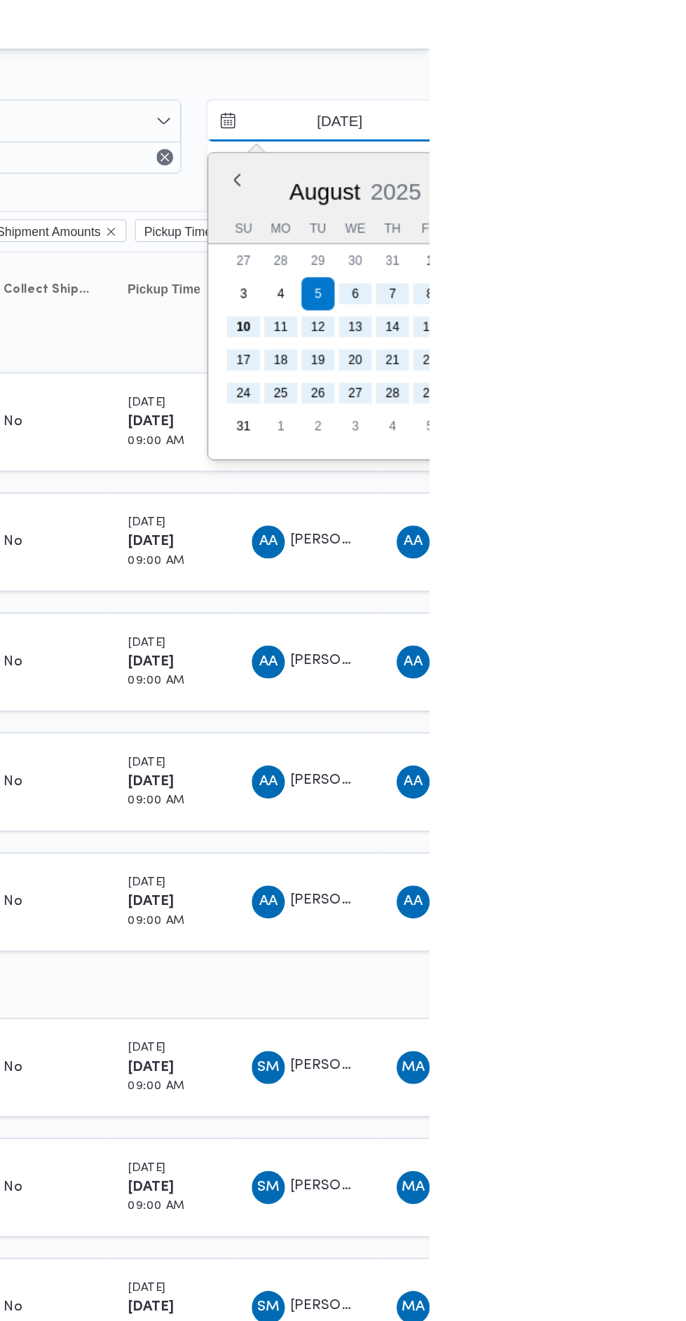
type input "[DATE]"
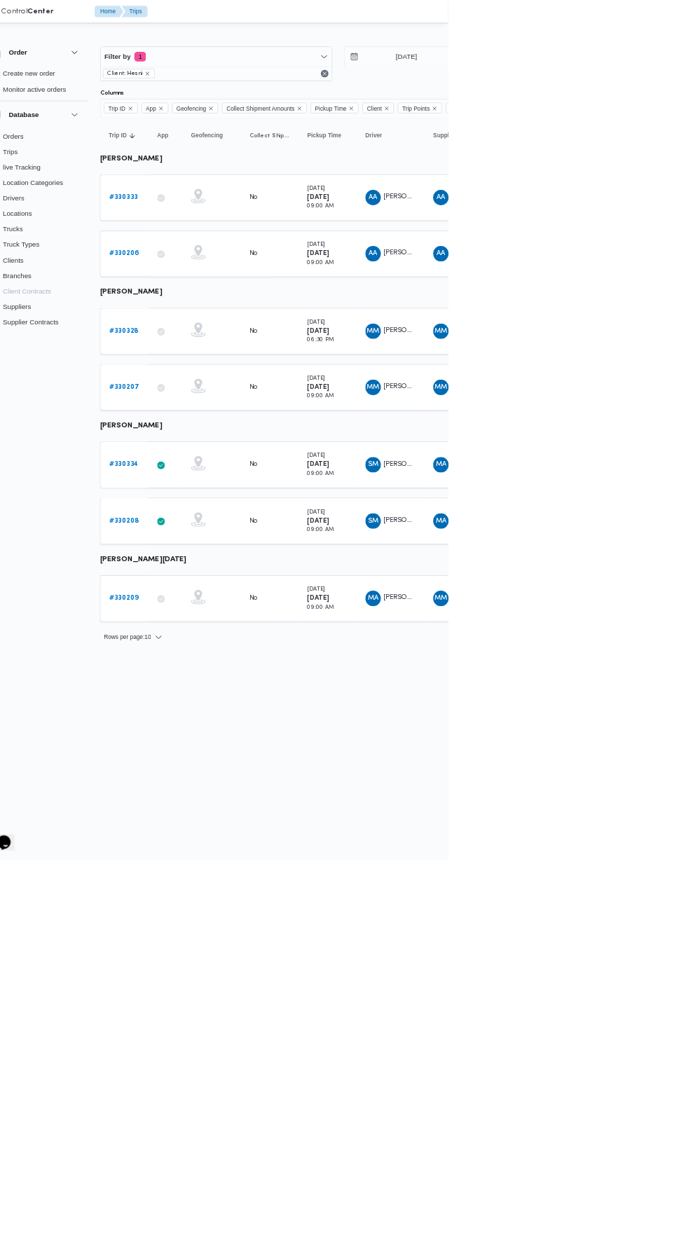
click at [198, 475] on b "# 330328" at bounding box center [216, 478] width 42 height 9
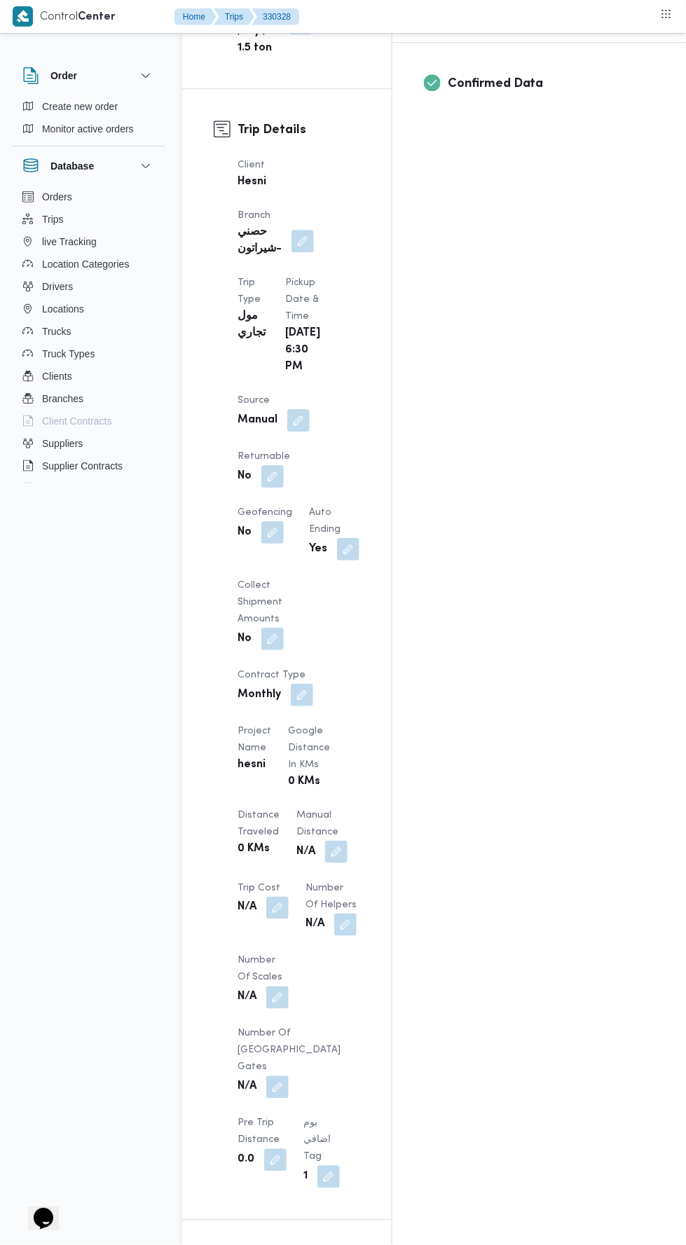
scroll to position [671, 0]
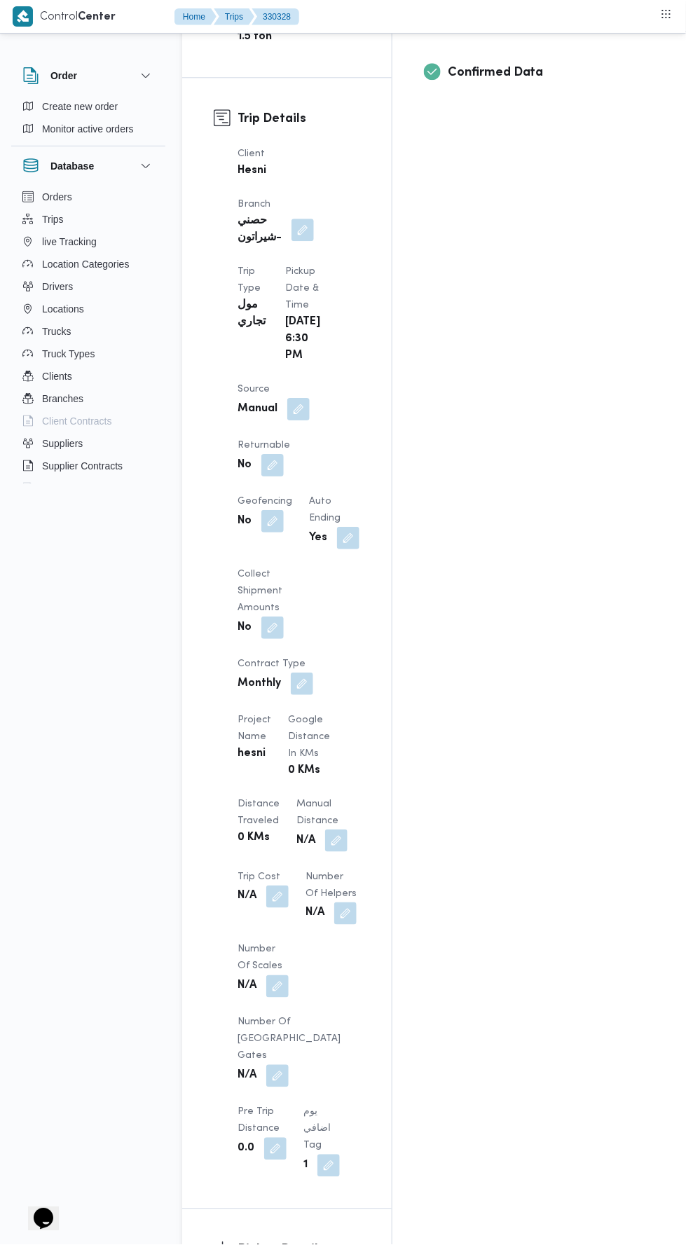
click at [325, 829] on button "button" at bounding box center [336, 840] width 22 height 22
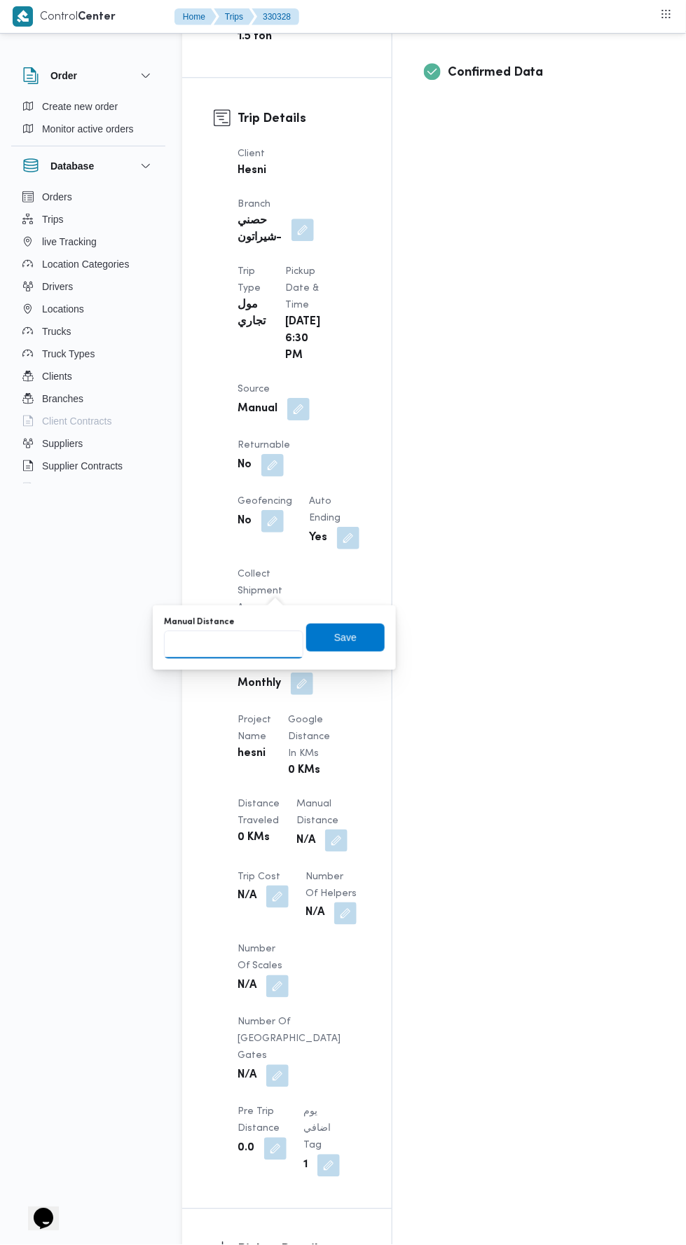
click at [263, 643] on input "Manual Distance" at bounding box center [233, 644] width 139 height 28
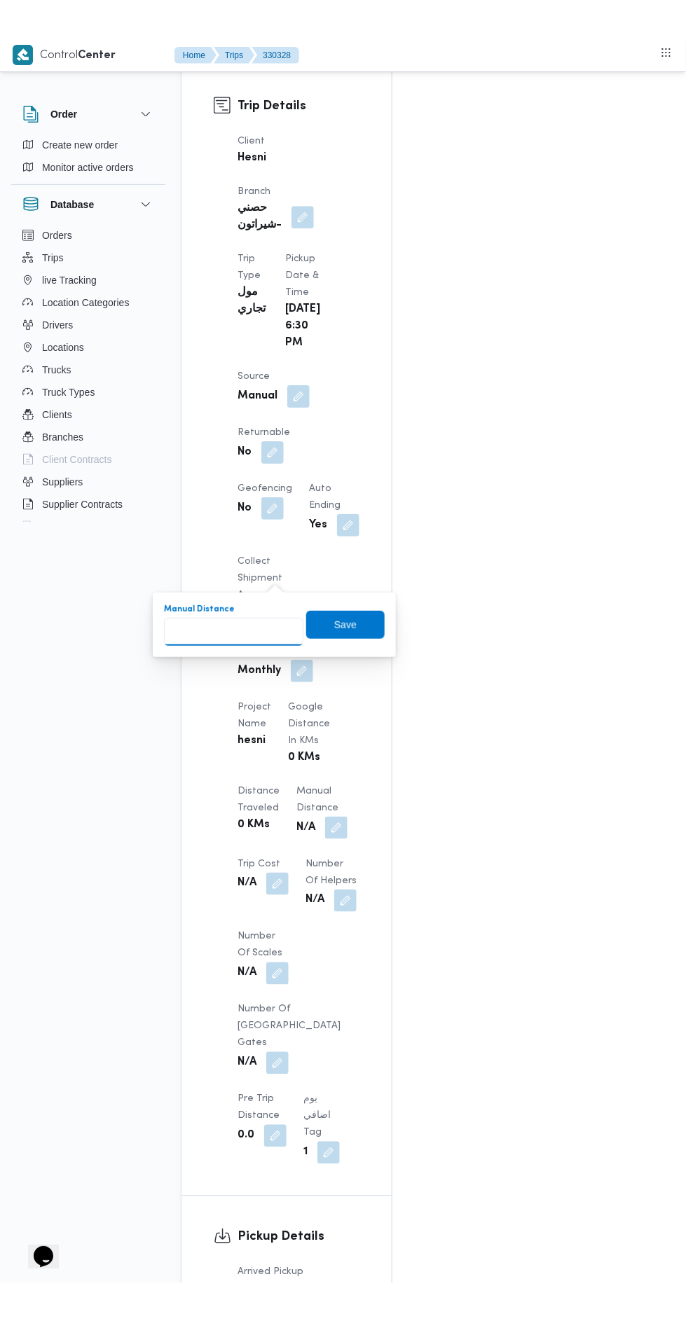
scroll to position [744, 0]
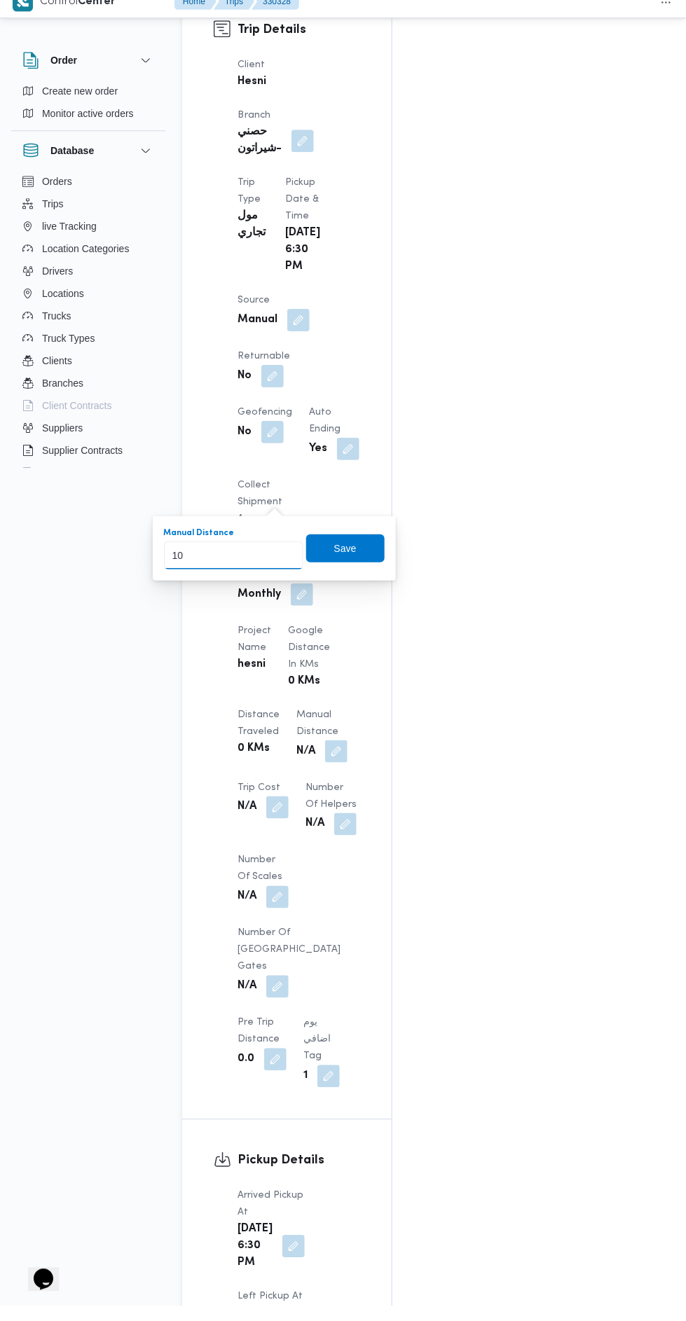
type input "100"
click at [355, 559] on span "Save" at bounding box center [345, 563] width 22 height 17
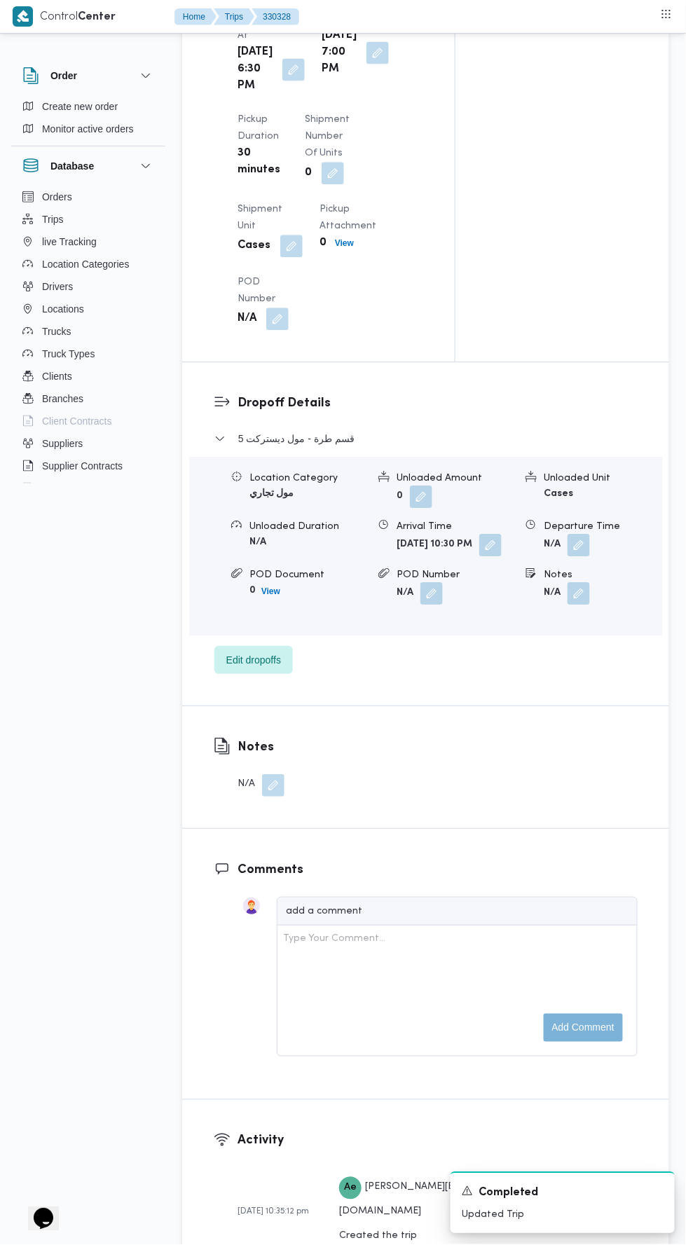
scroll to position [1612, 0]
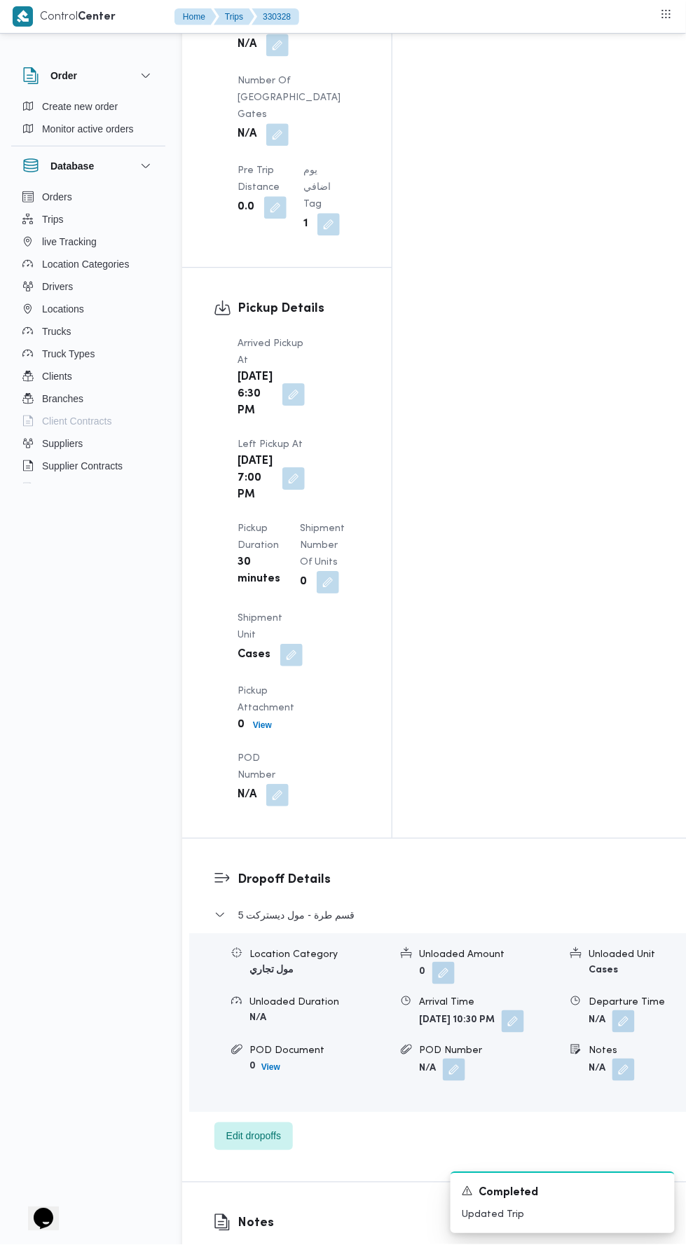
click at [612, 1010] on button "button" at bounding box center [623, 1021] width 22 height 22
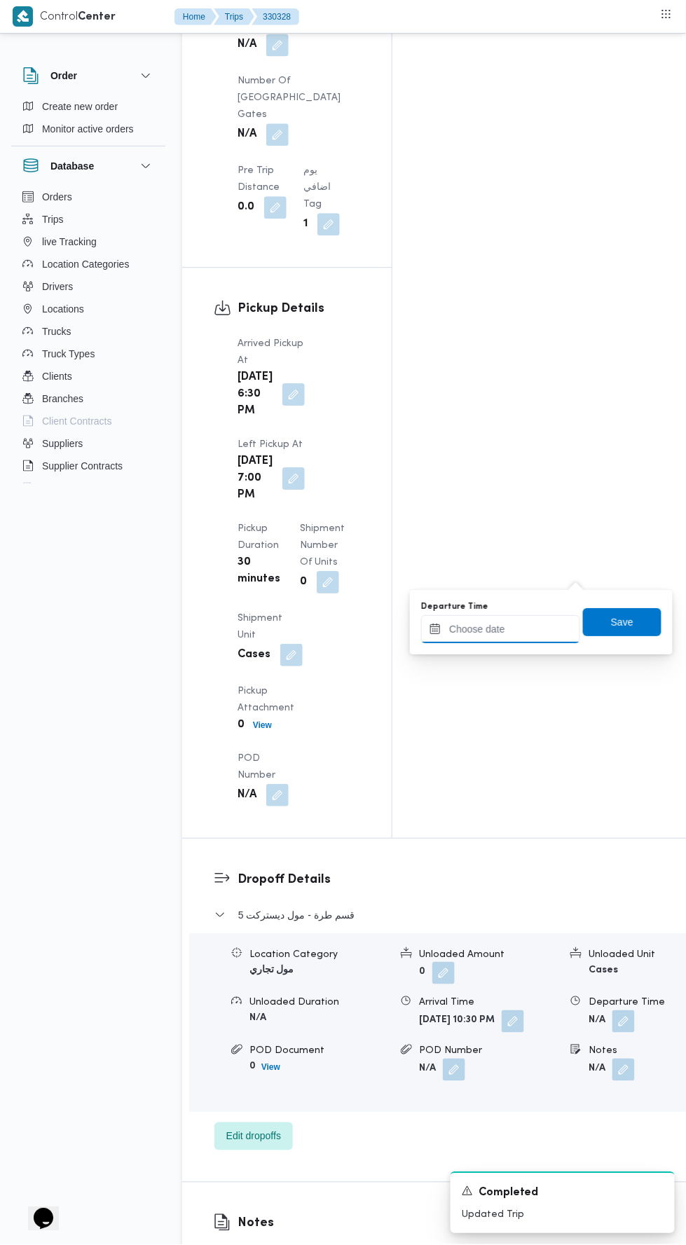
click at [515, 625] on input "Departure Time" at bounding box center [500, 629] width 159 height 28
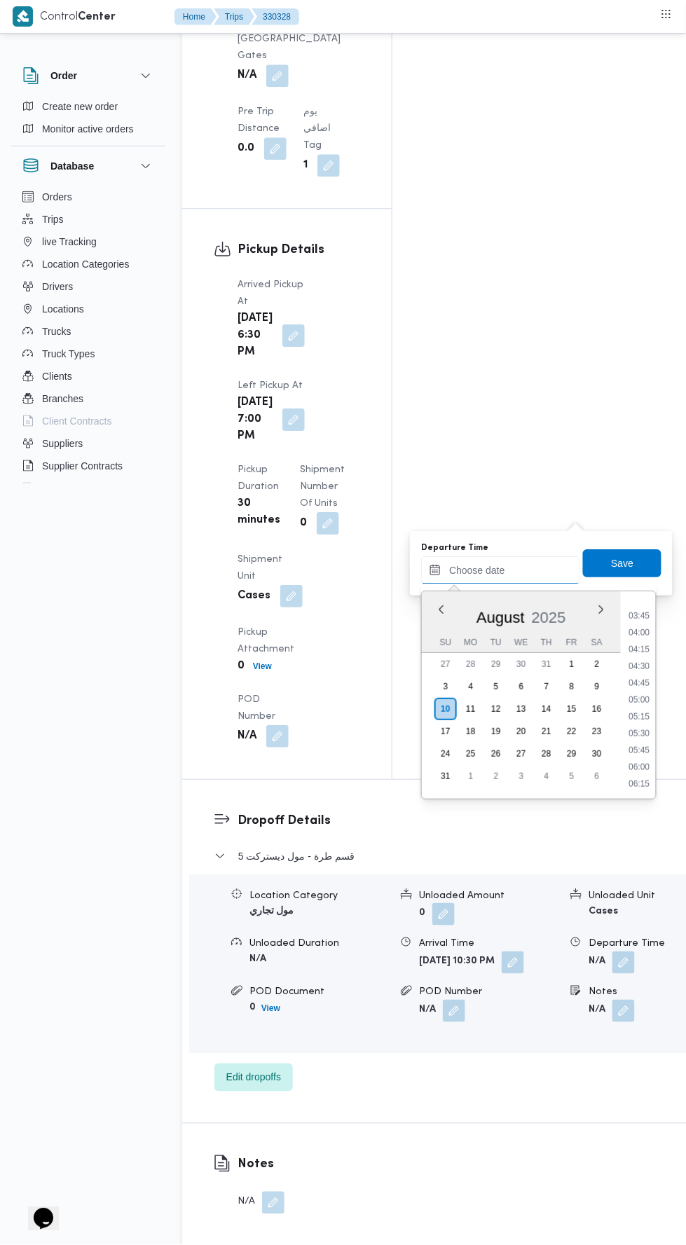
scroll to position [235, 0]
click at [633, 639] on li "04:00" at bounding box center [639, 643] width 32 height 14
type input "10/08/2025 04:00"
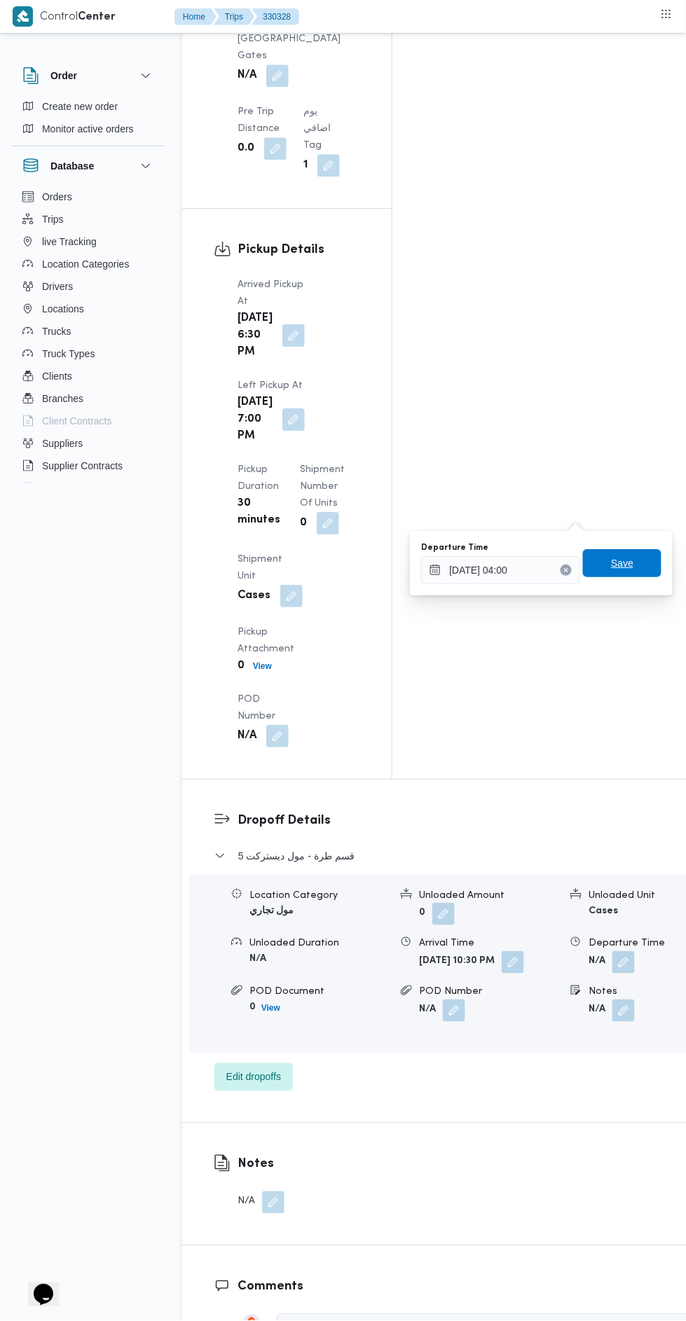
click at [621, 556] on span "Save" at bounding box center [622, 563] width 22 height 17
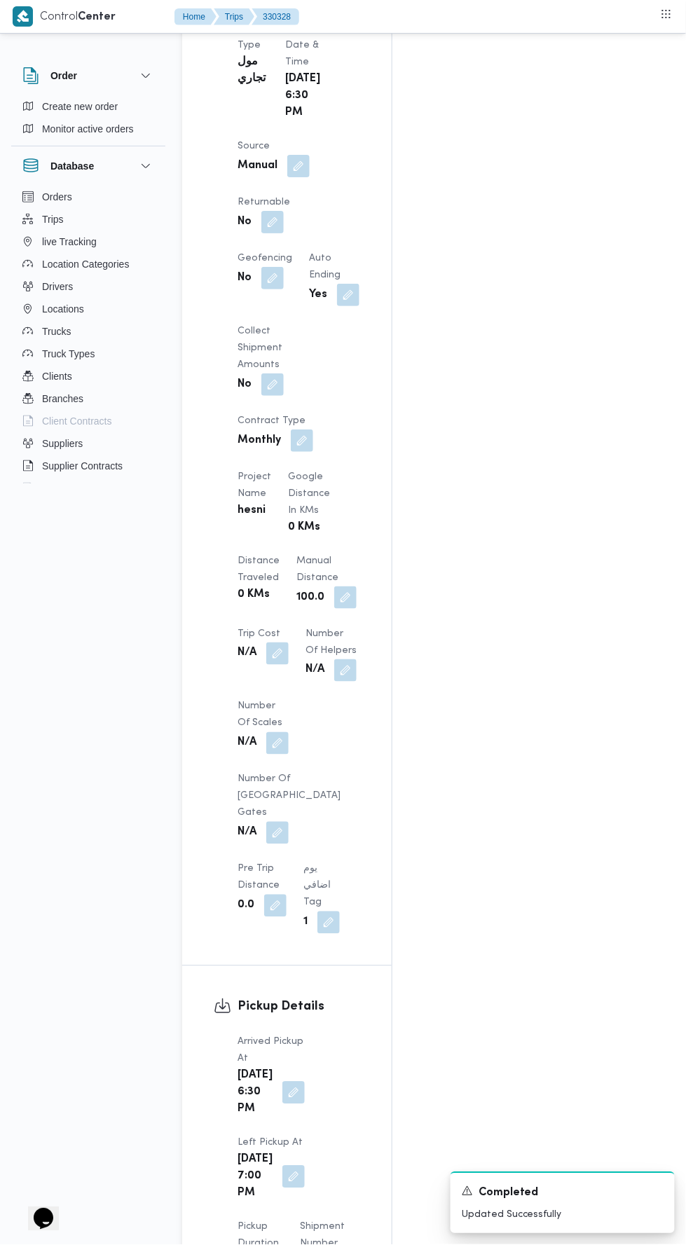
scroll to position [0, 0]
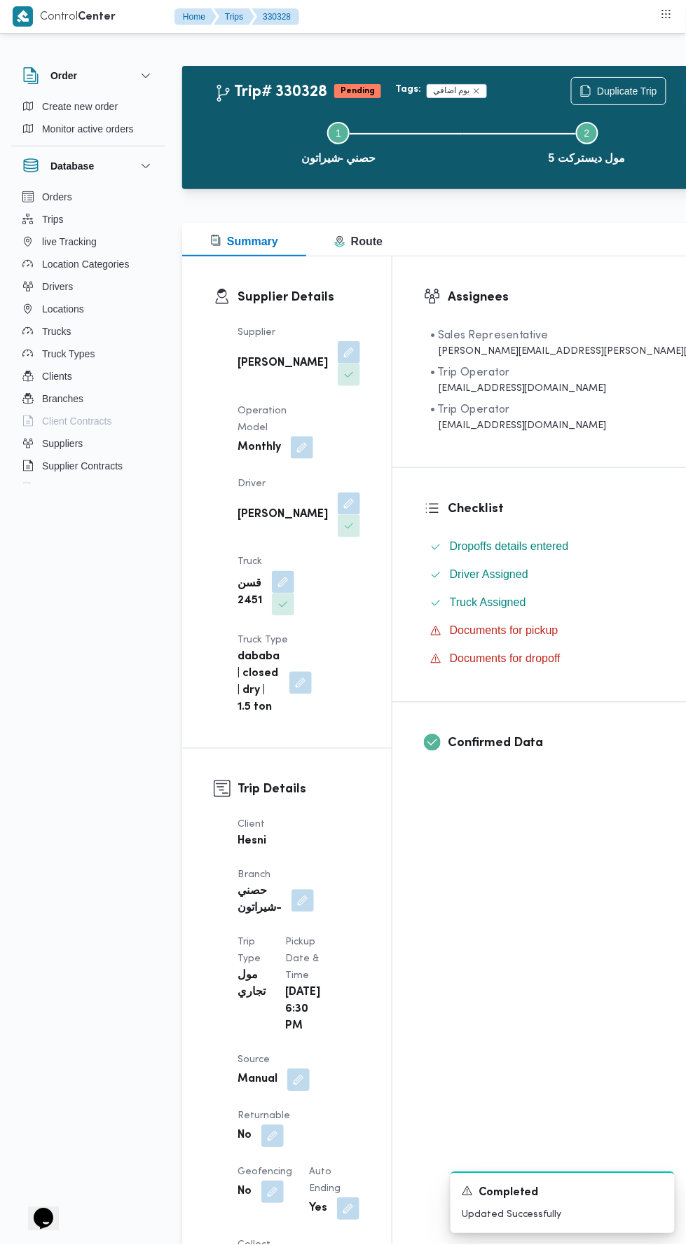
click at [683, 80] on button "Actions" at bounding box center [697, 91] width 28 height 28
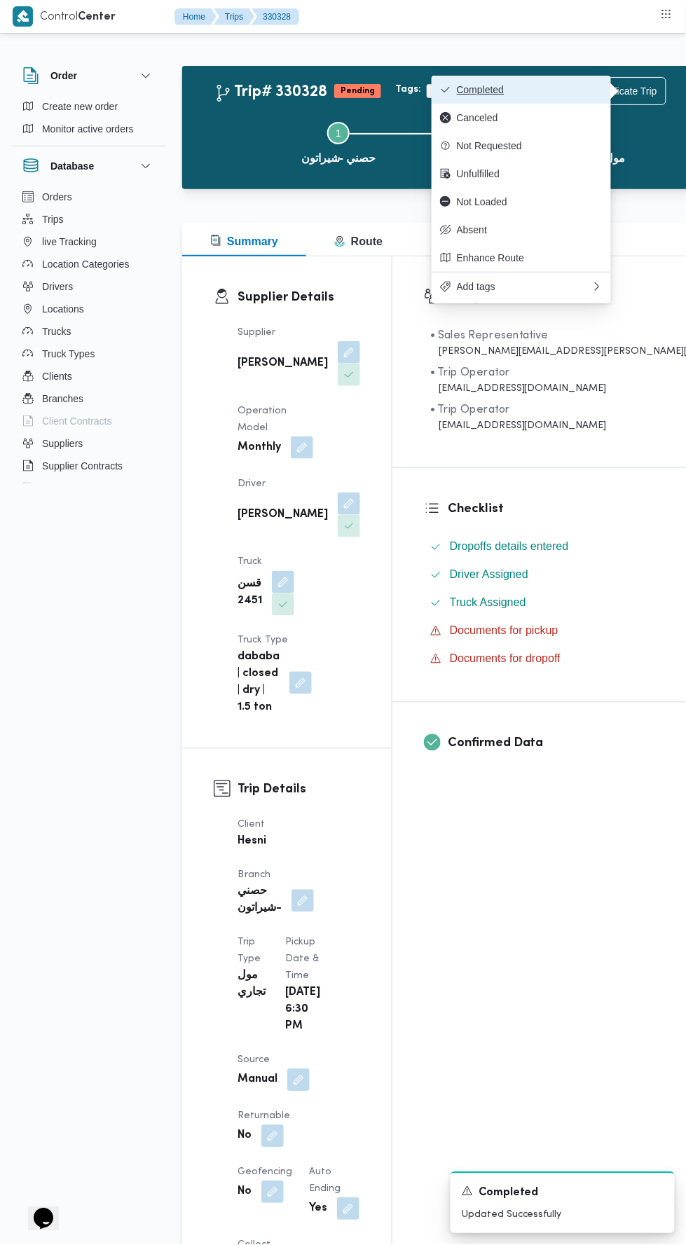
click at [569, 88] on span "Completed" at bounding box center [530, 89] width 146 height 11
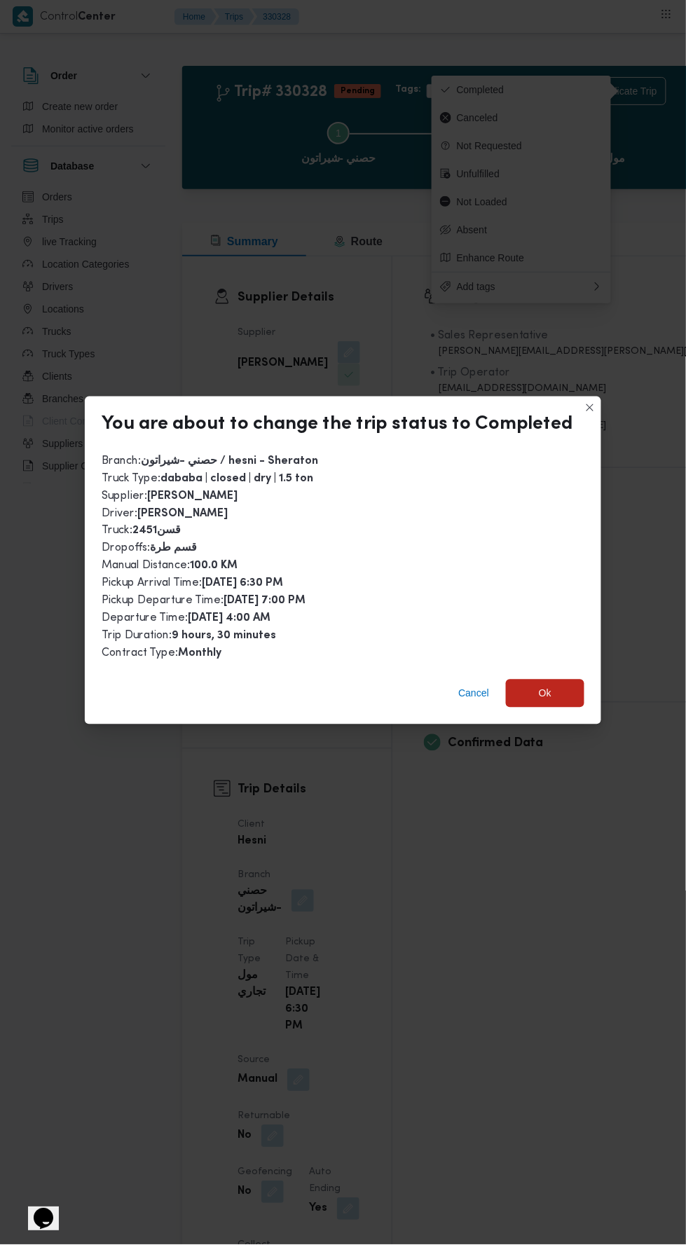
click at [535, 650] on div "Branch : حصني -شيراتون / hesni - Sheraton Truck Type : dababa | closed | dry | …" at bounding box center [343, 557] width 516 height 221
click at [539, 685] on span "Ok" at bounding box center [545, 693] width 13 height 17
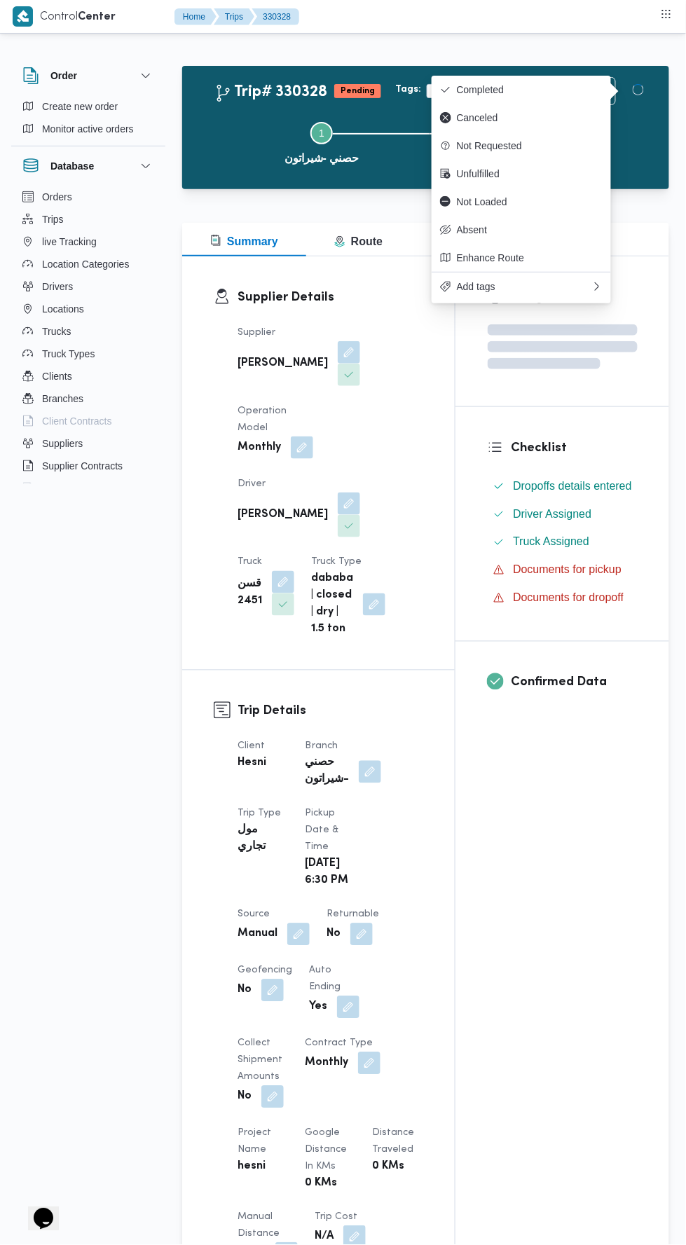
click at [611, 911] on div "Assignees Checklist Dropoffs details entered Driver Assigned Truck Assigned Doc…" at bounding box center [562, 1103] width 214 height 1695
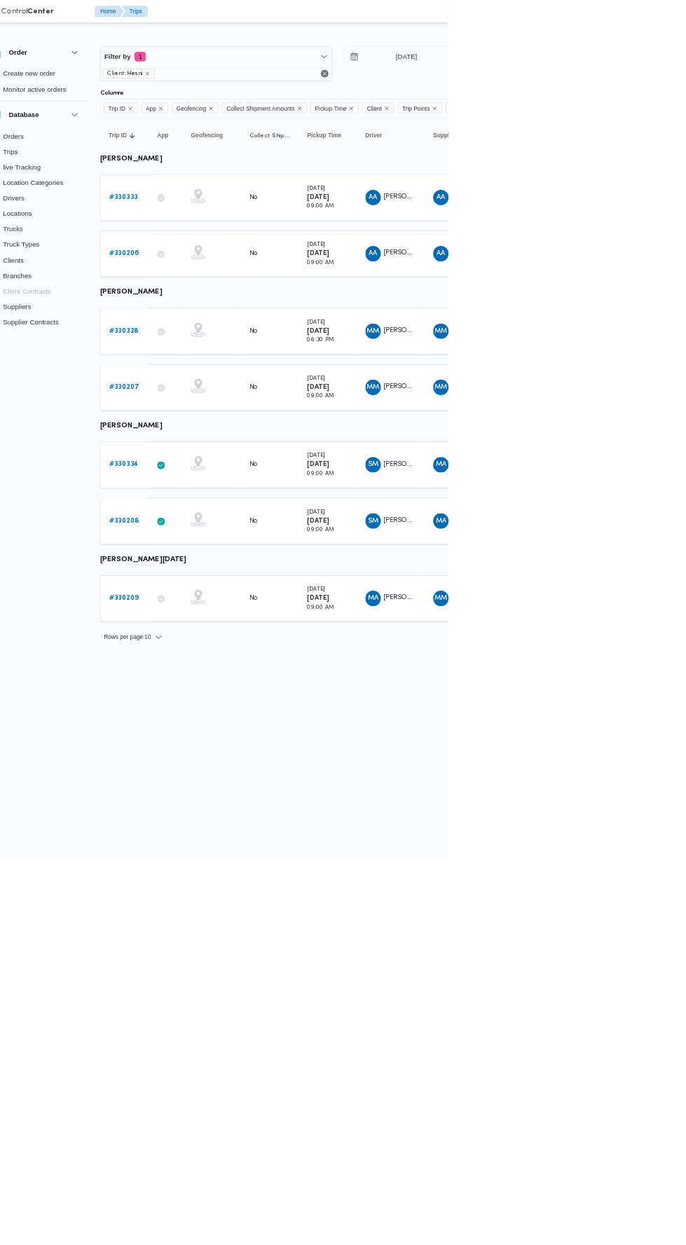
click at [233, 284] on b "# 330333" at bounding box center [215, 285] width 41 height 9
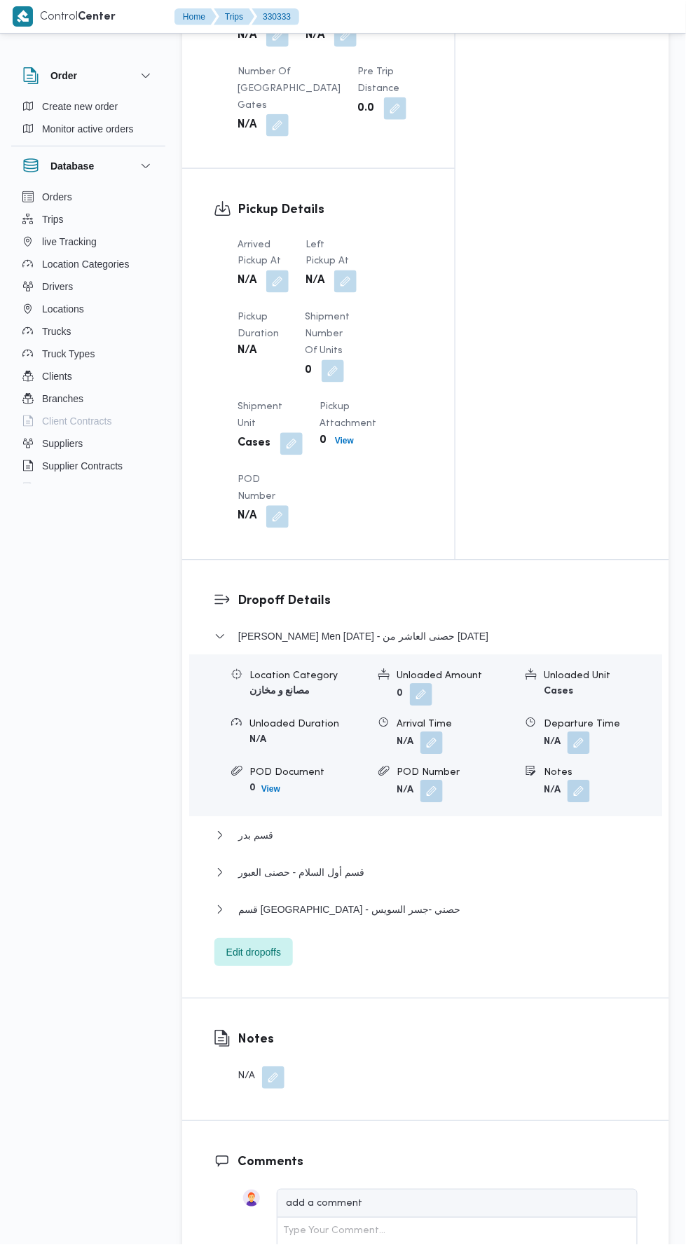
scroll to position [1307, 0]
click at [271, 293] on button "button" at bounding box center [277, 282] width 22 height 22
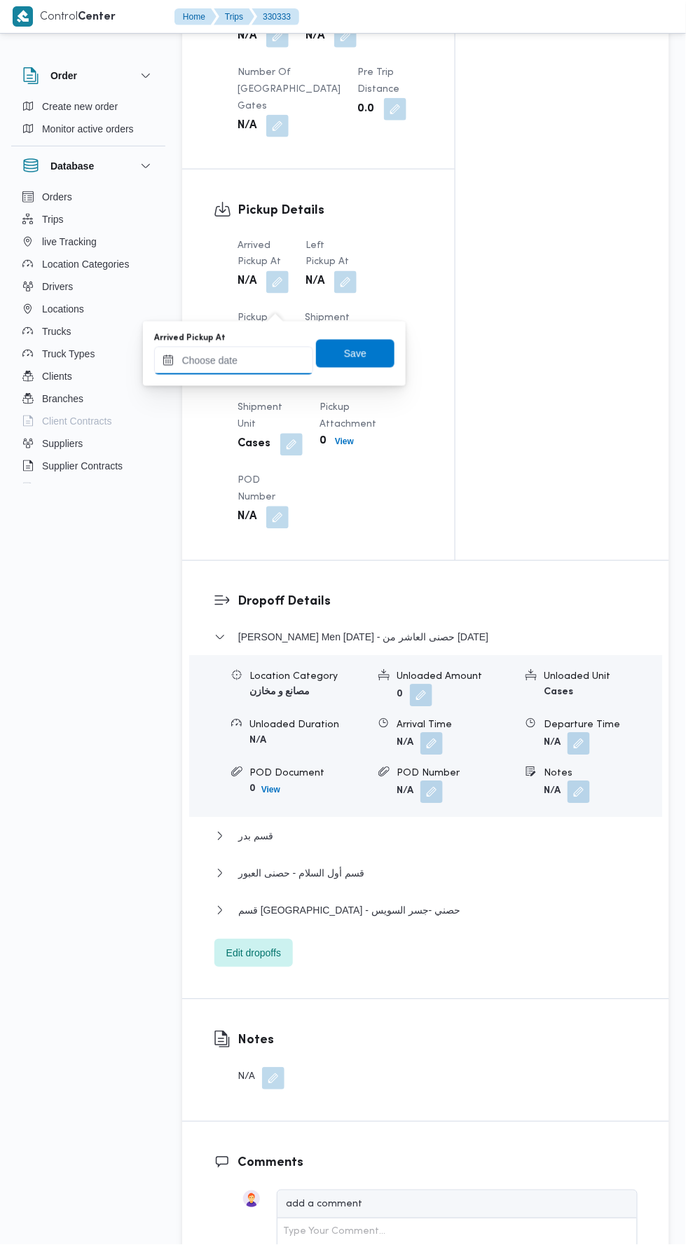
click at [212, 360] on input "Arrived Pickup At" at bounding box center [233, 361] width 159 height 28
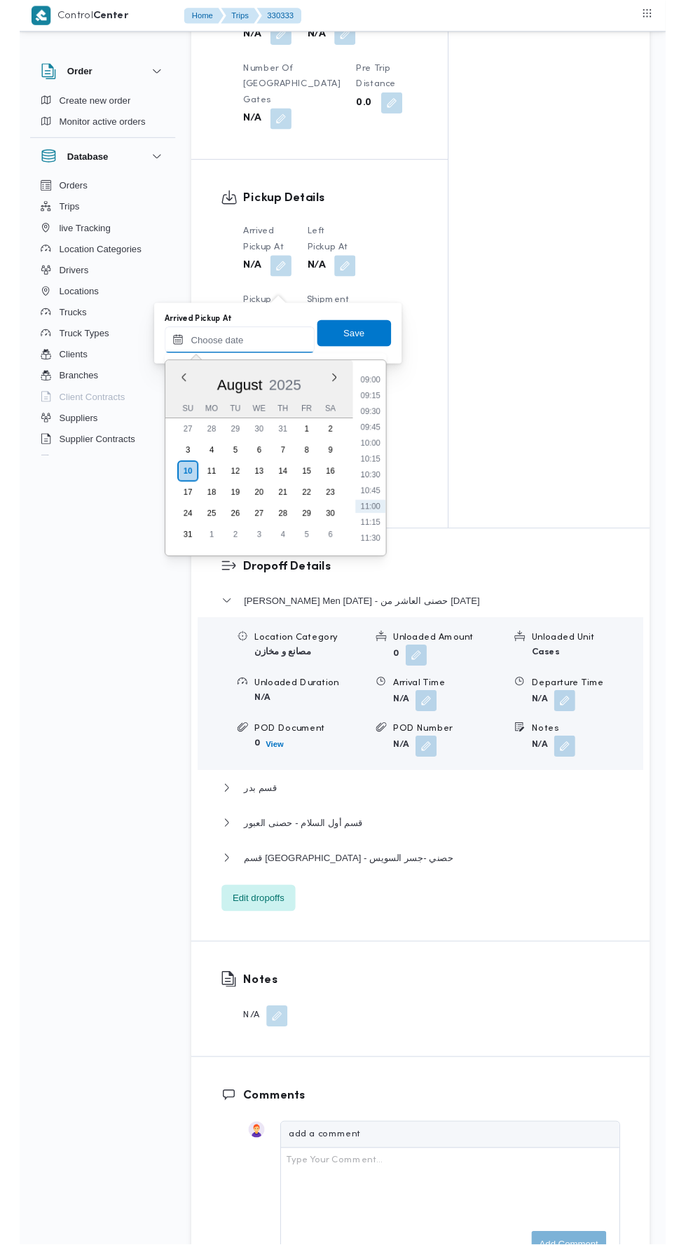
scroll to position [599, 0]
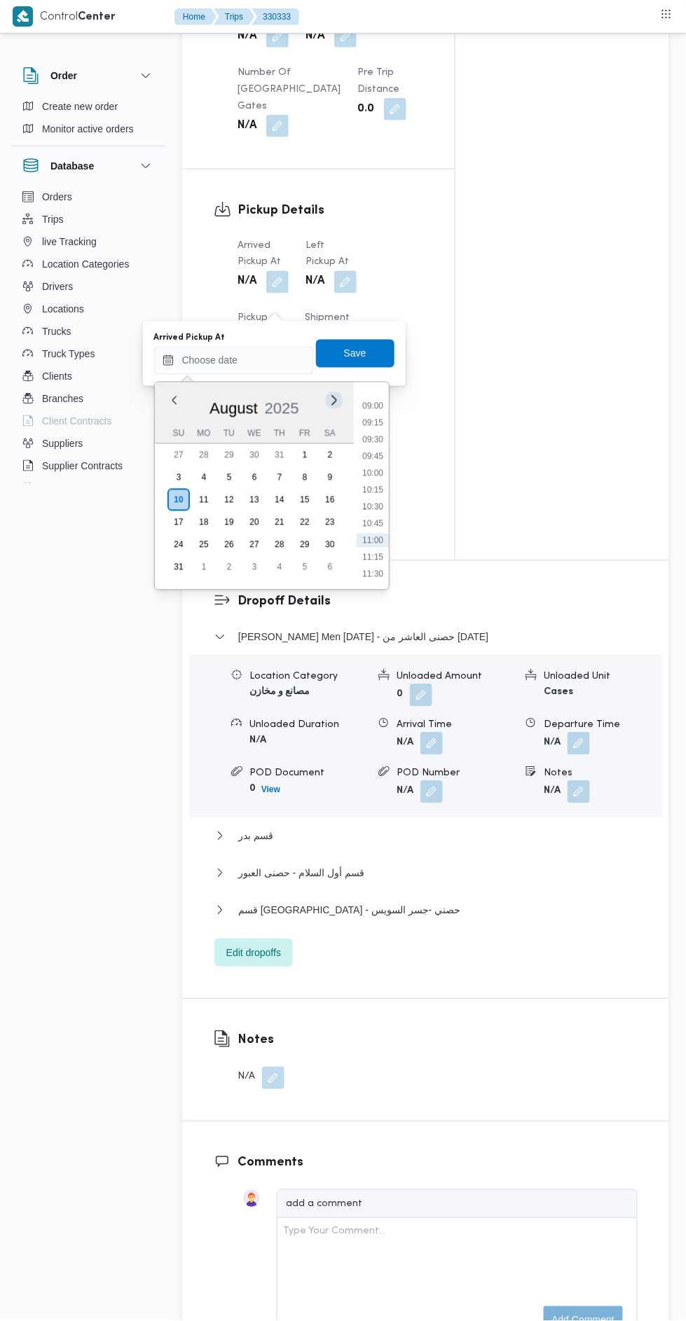
click at [333, 399] on button "Next month" at bounding box center [333, 400] width 13 height 13
type input "10/09/2025 11:09"
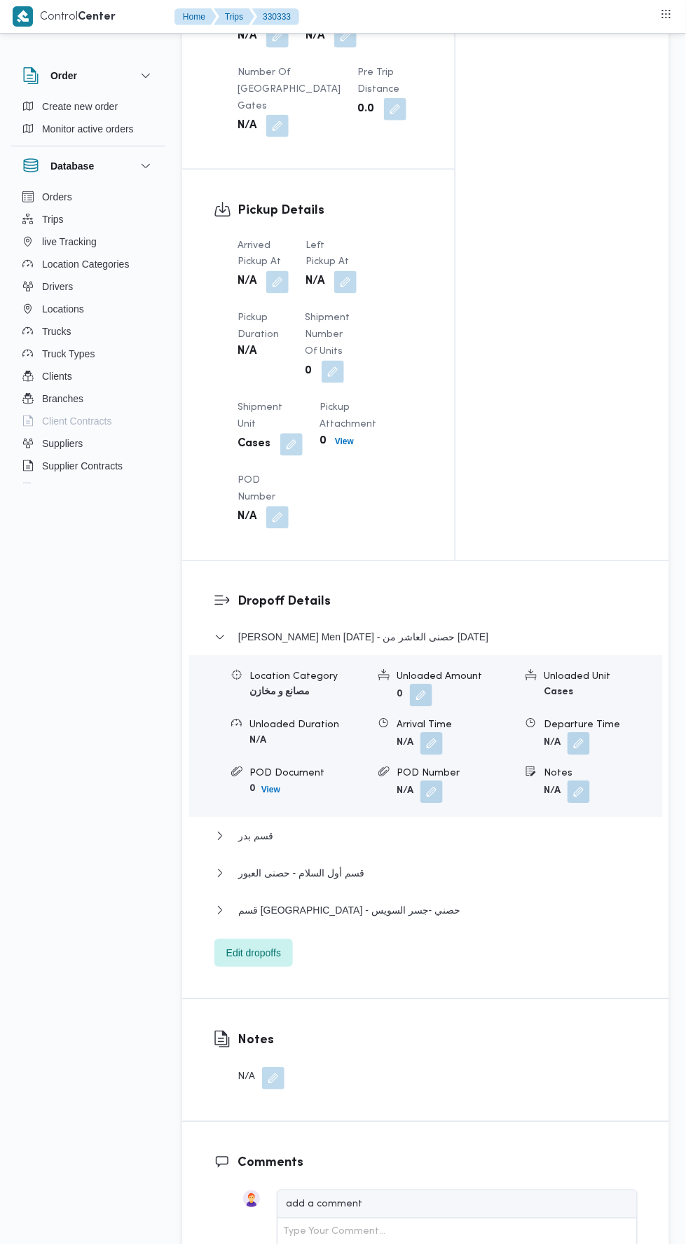
click at [267, 293] on button "button" at bounding box center [277, 282] width 22 height 22
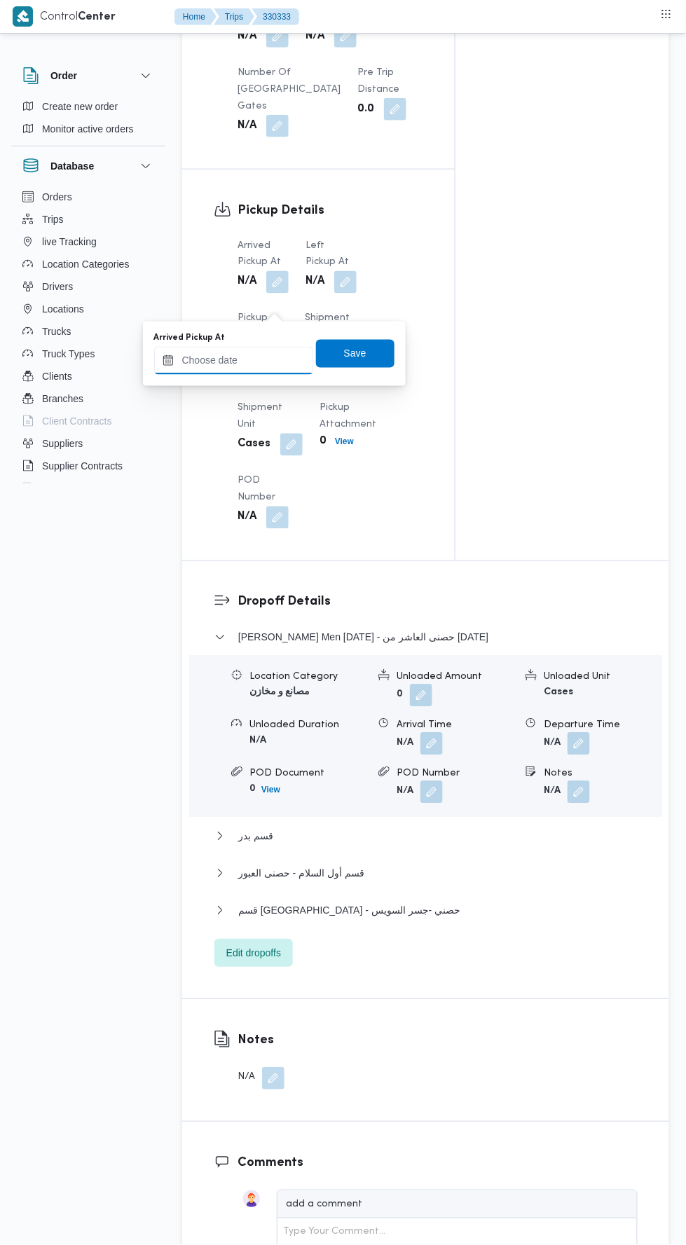
click at [206, 359] on input "Arrived Pickup At" at bounding box center [233, 361] width 159 height 28
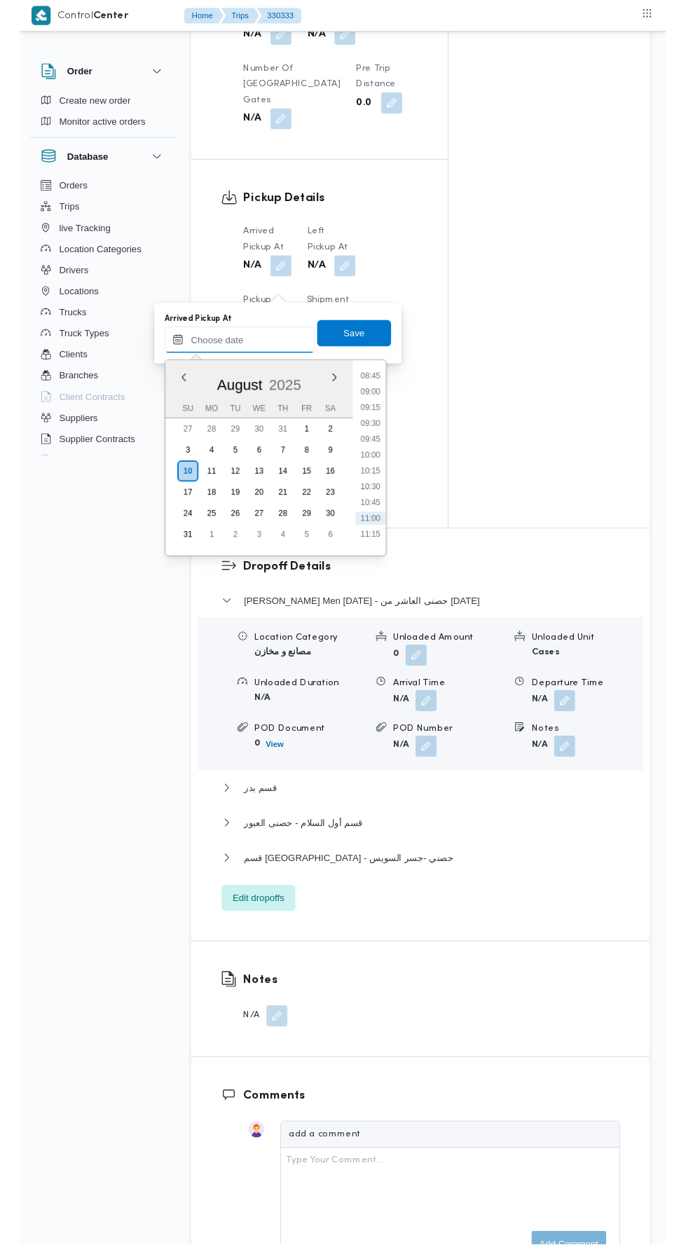
scroll to position [579, 0]
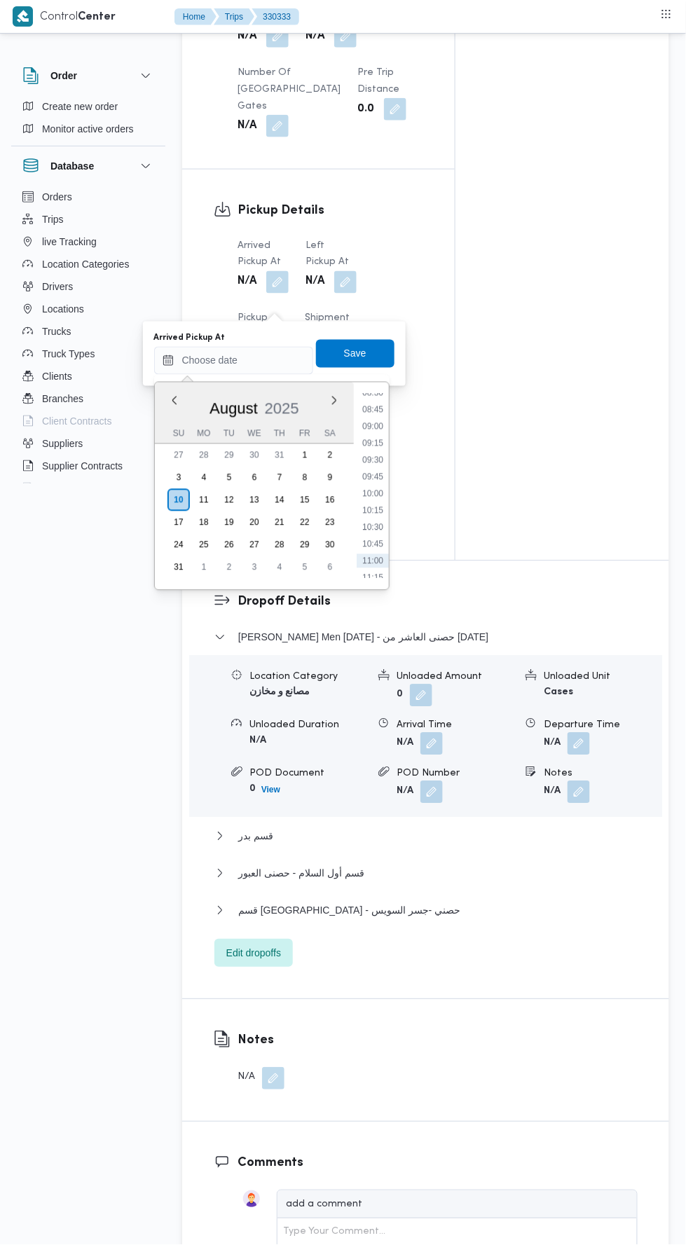
click at [369, 408] on li "08:45" at bounding box center [372, 410] width 32 height 14
type input "10/08/2025 08:45"
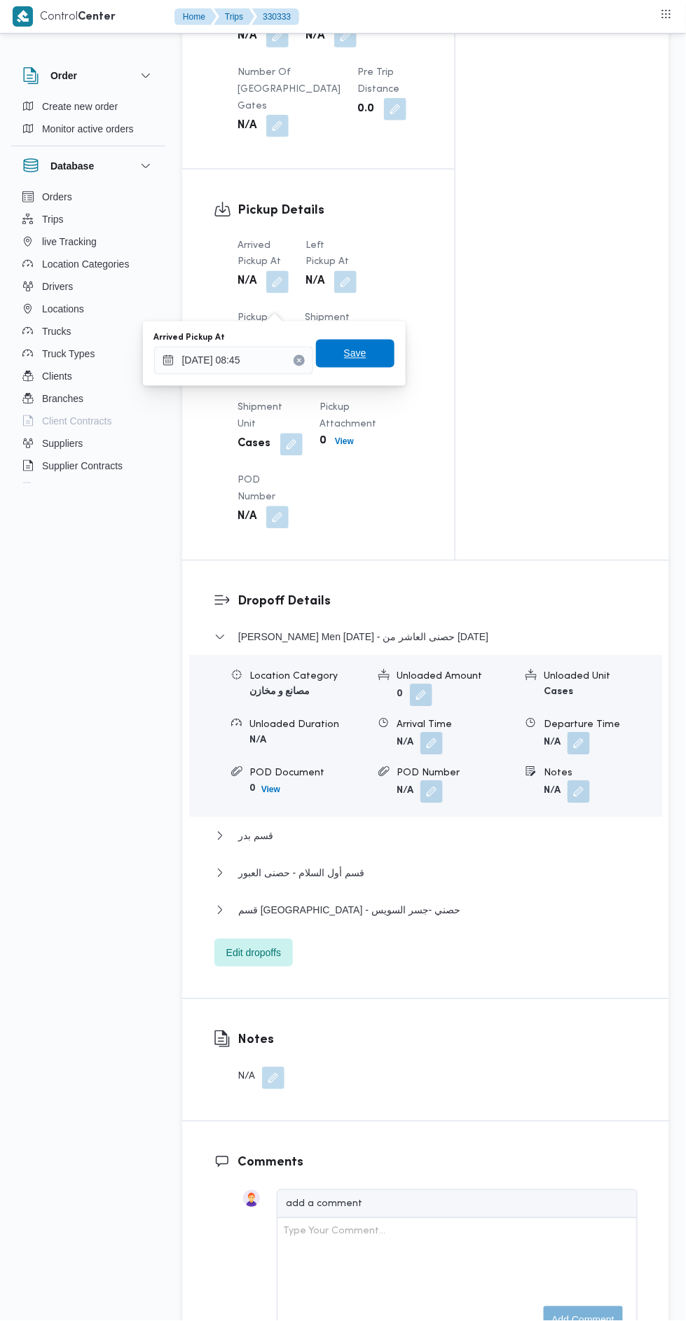
click at [343, 360] on span "Save" at bounding box center [355, 354] width 78 height 28
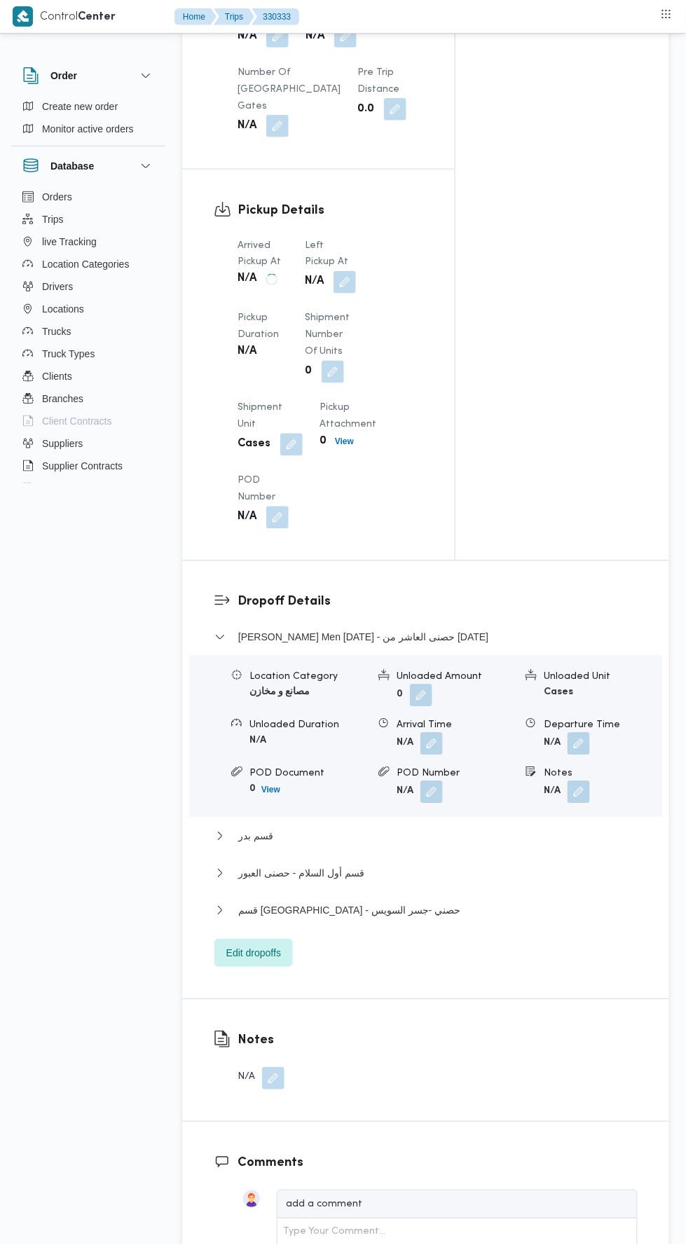
click at [316, 291] on b "N/A" at bounding box center [314, 282] width 19 height 17
click at [347, 293] on button "button" at bounding box center [345, 282] width 22 height 22
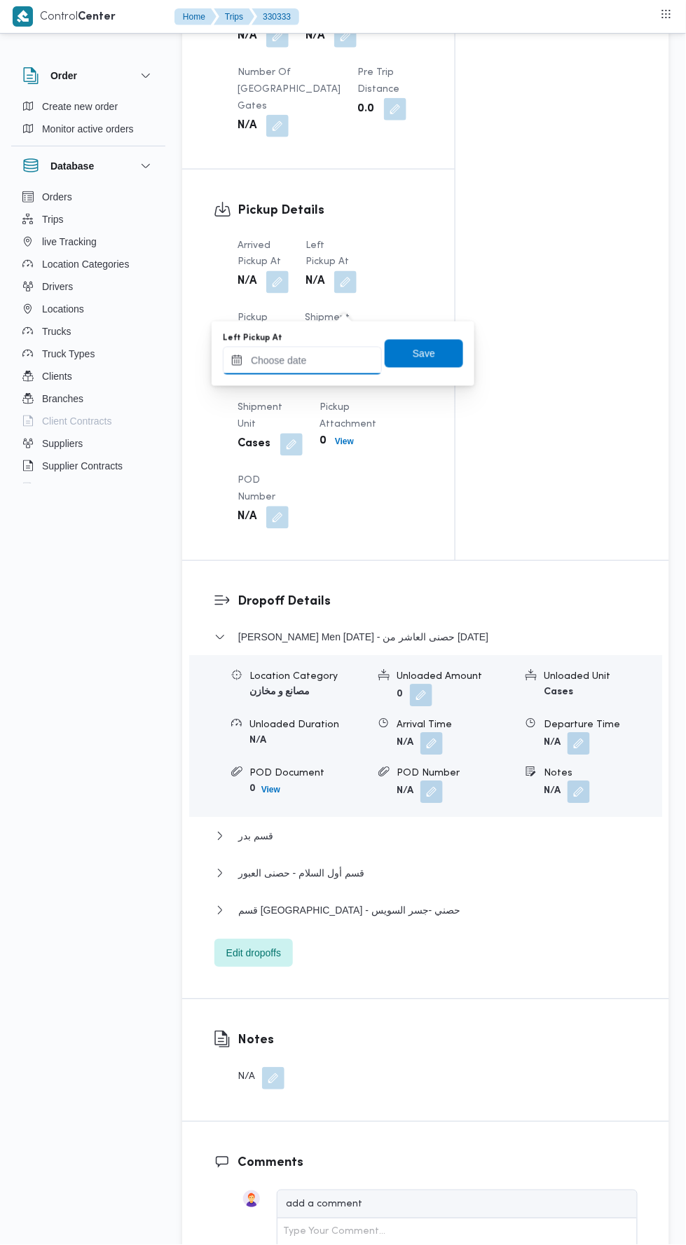
click at [291, 371] on input "Left Pickup At" at bounding box center [302, 361] width 159 height 28
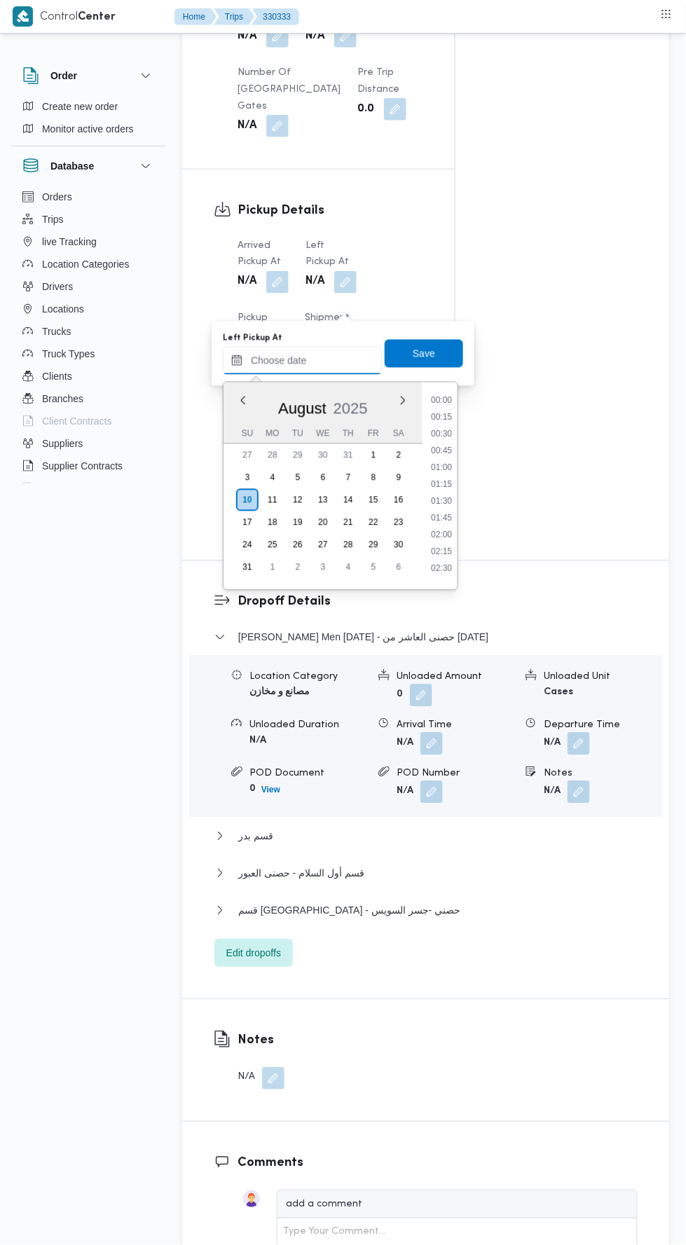
scroll to position [643, 0]
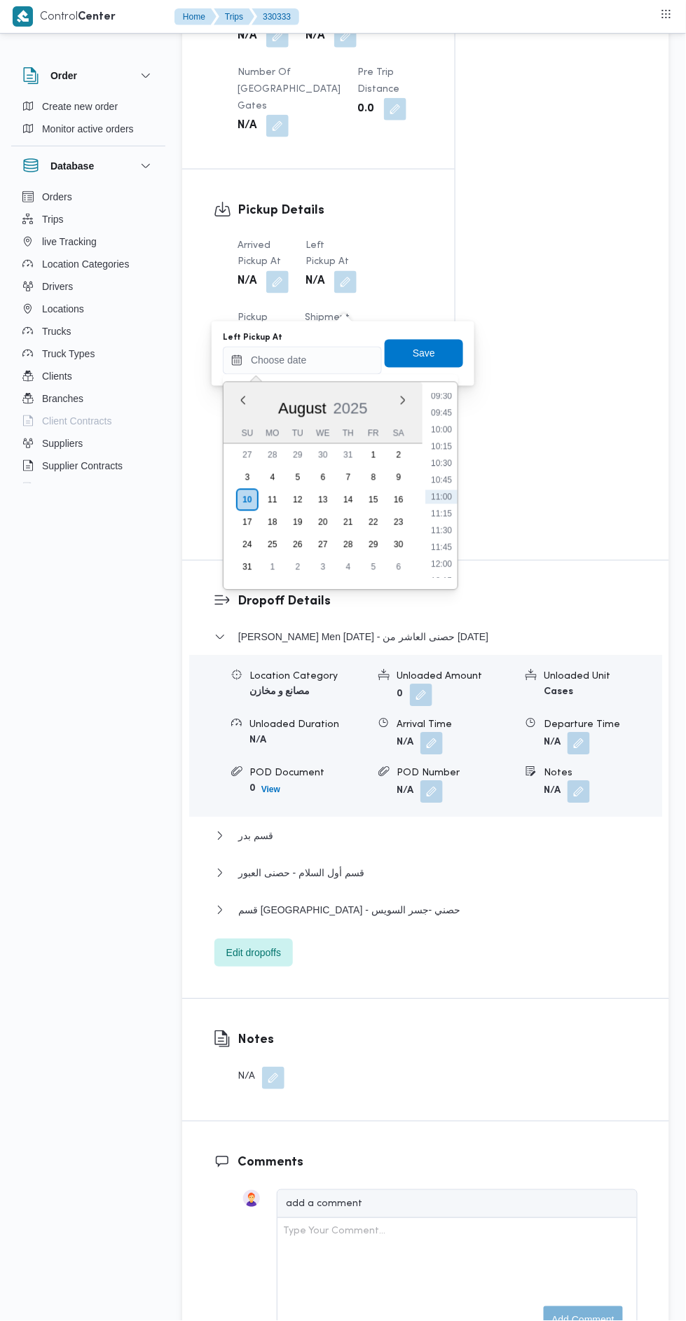
click at [432, 412] on li "09:45" at bounding box center [441, 413] width 32 height 14
type input "10/08/2025 09:45"
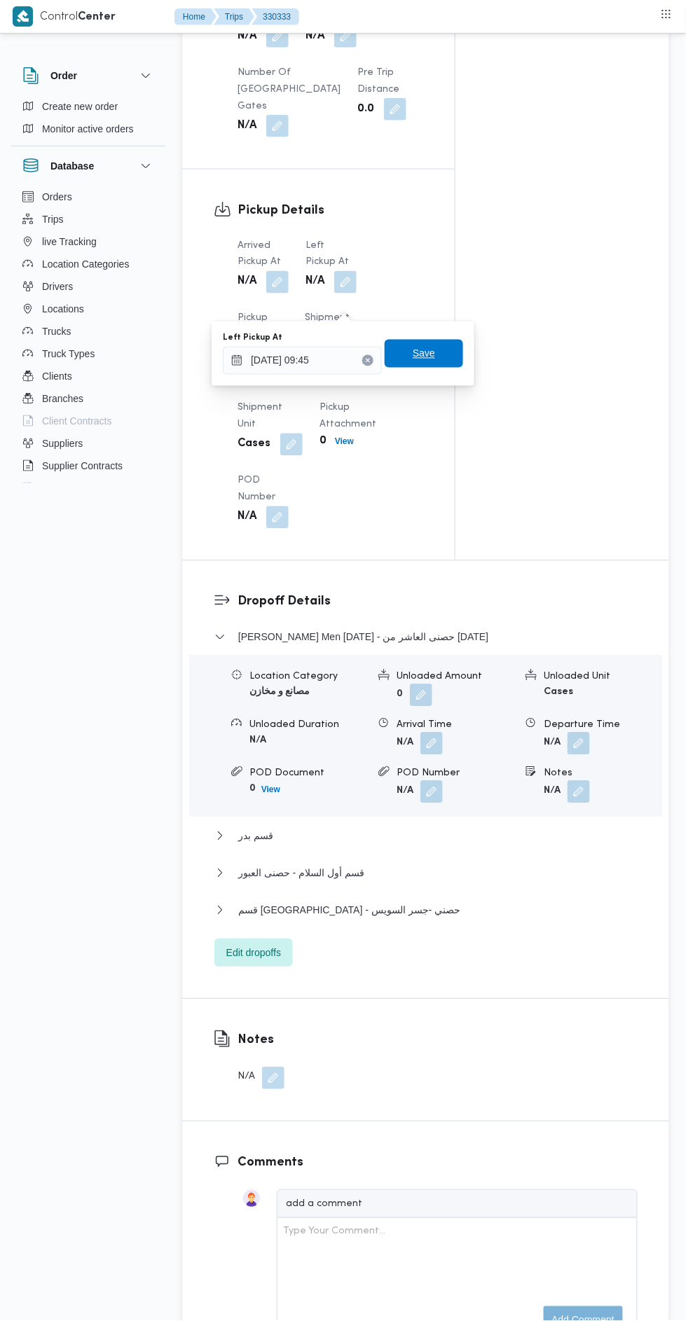
click at [417, 352] on span "Save" at bounding box center [424, 353] width 22 height 17
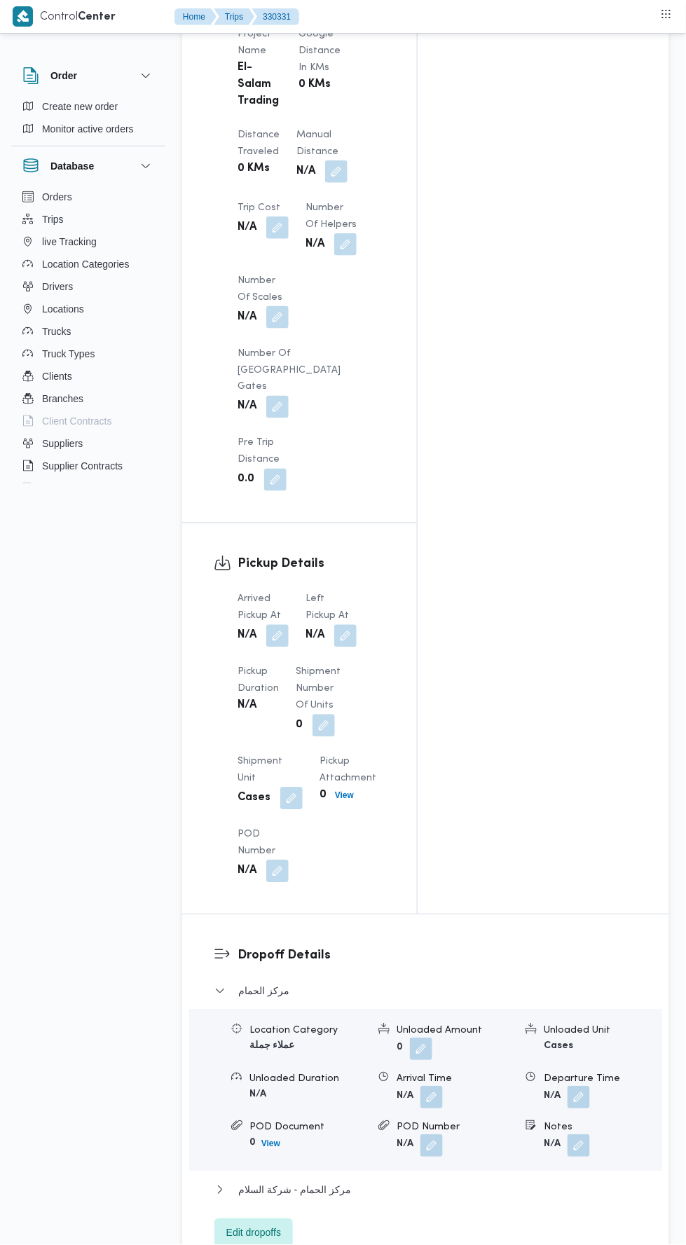
scroll to position [1202, 0]
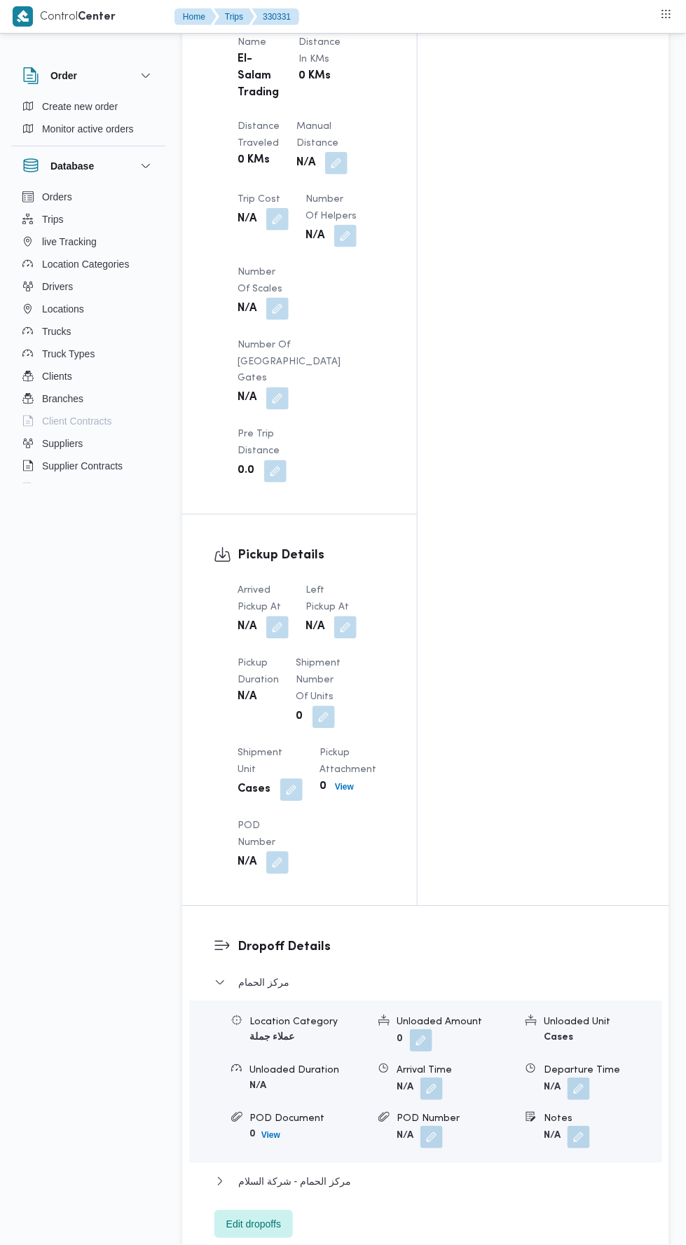
click at [268, 616] on button "button" at bounding box center [277, 627] width 22 height 22
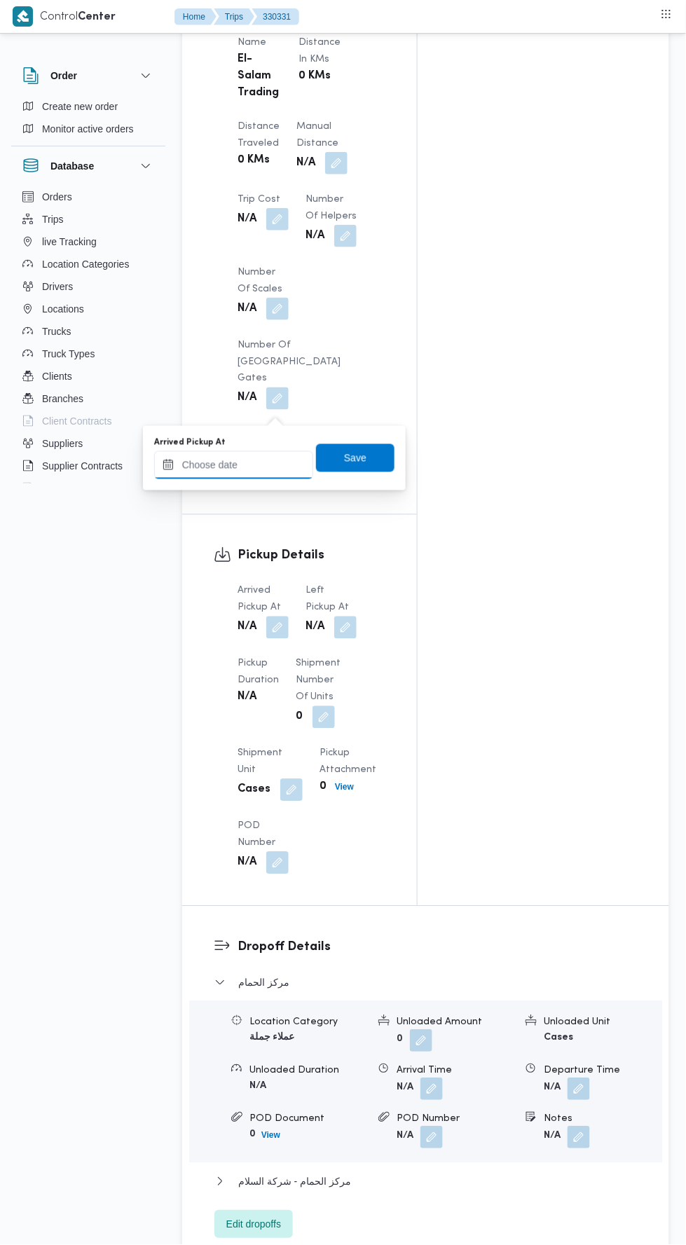
click at [224, 461] on input "Arrived Pickup At" at bounding box center [233, 465] width 159 height 28
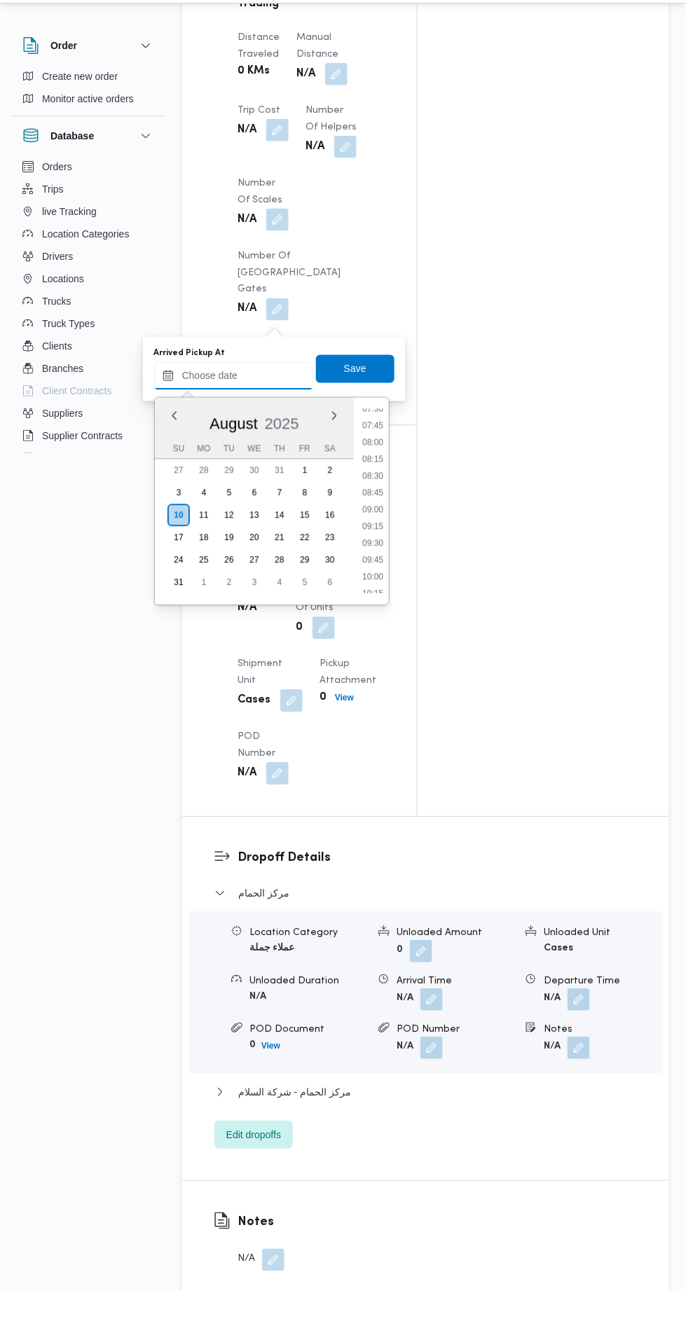
scroll to position [512, 0]
click at [368, 471] on li "08:00" at bounding box center [372, 472] width 32 height 14
type input "[DATE] 08:00"
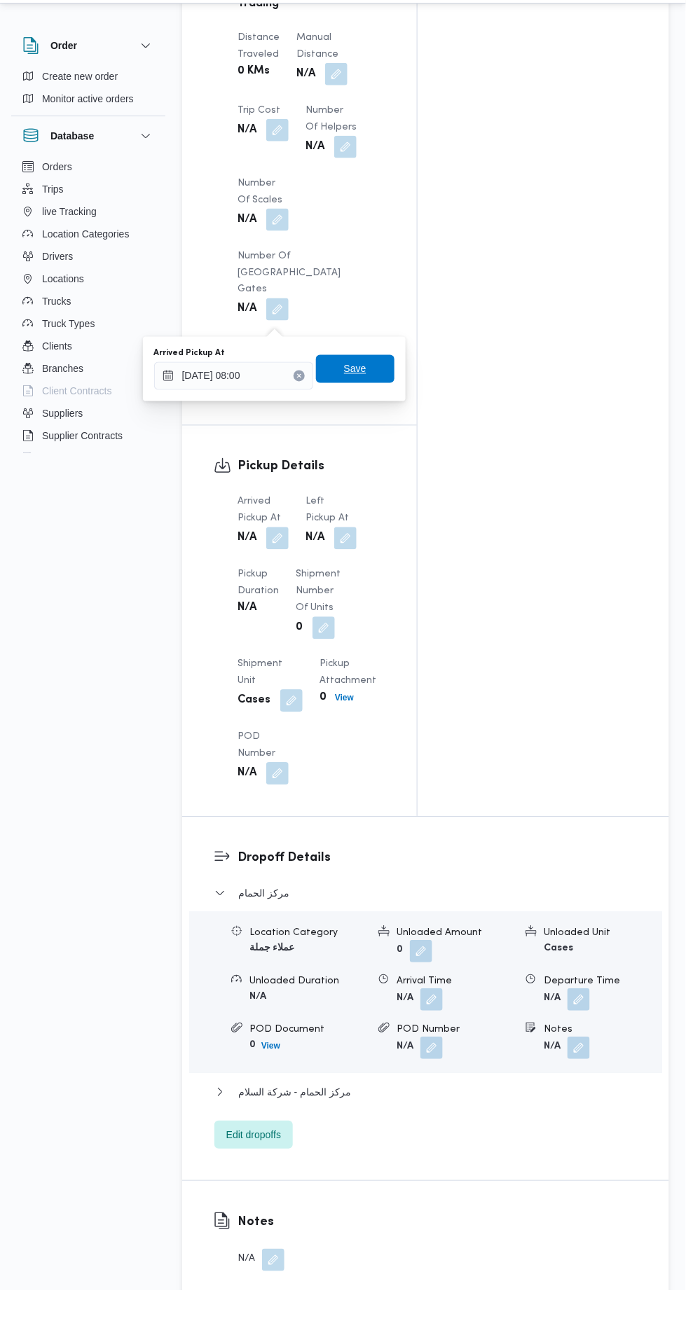
click at [355, 406] on span "Save" at bounding box center [355, 399] width 22 height 17
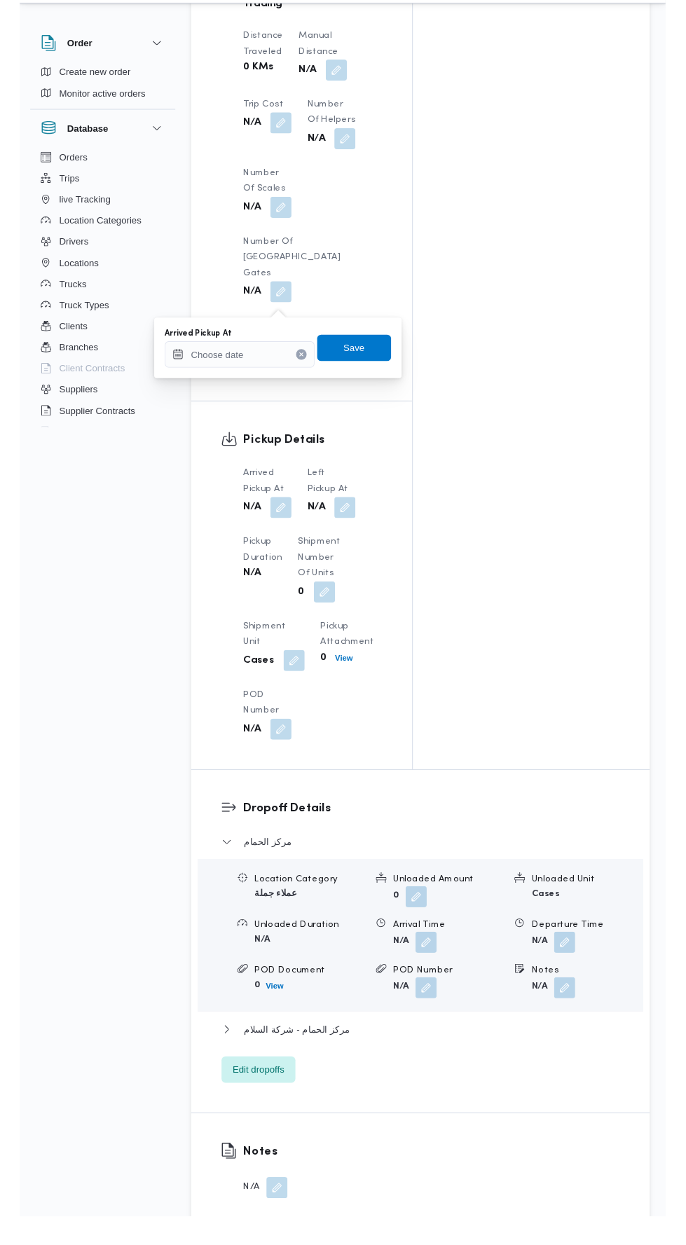
scroll to position [1261, 0]
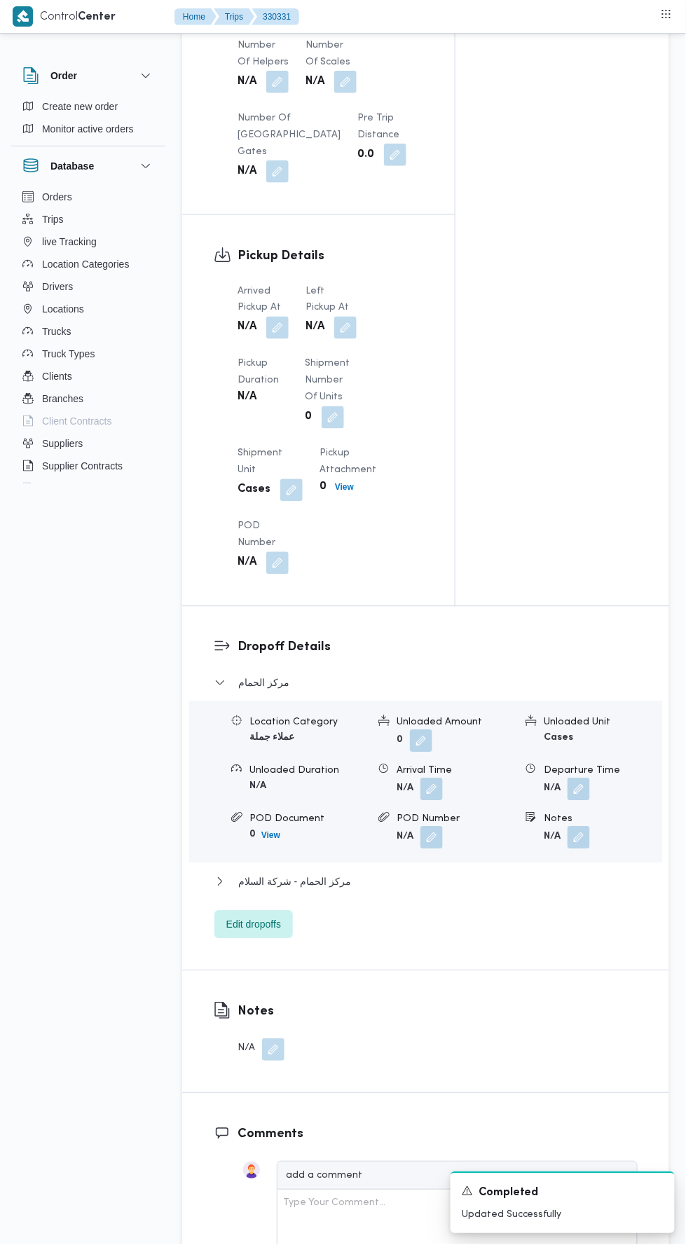
click at [338, 339] on button "button" at bounding box center [345, 328] width 22 height 22
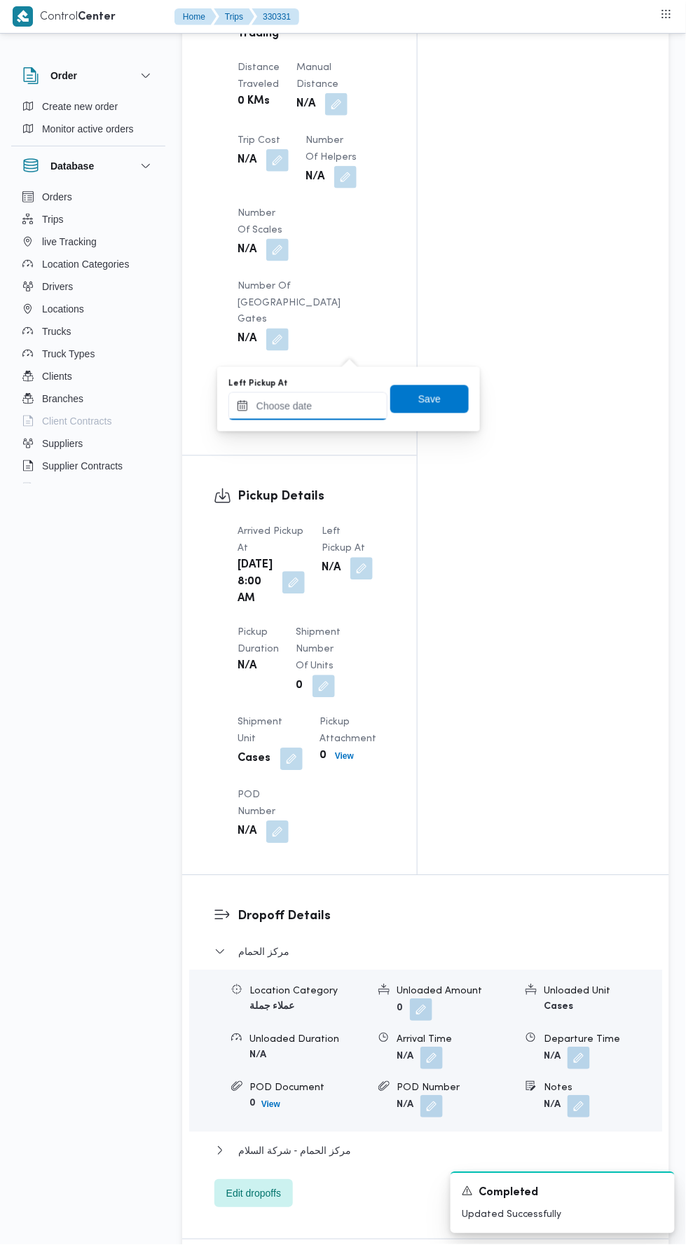
click at [301, 408] on input "Left Pickup At" at bounding box center [307, 406] width 159 height 28
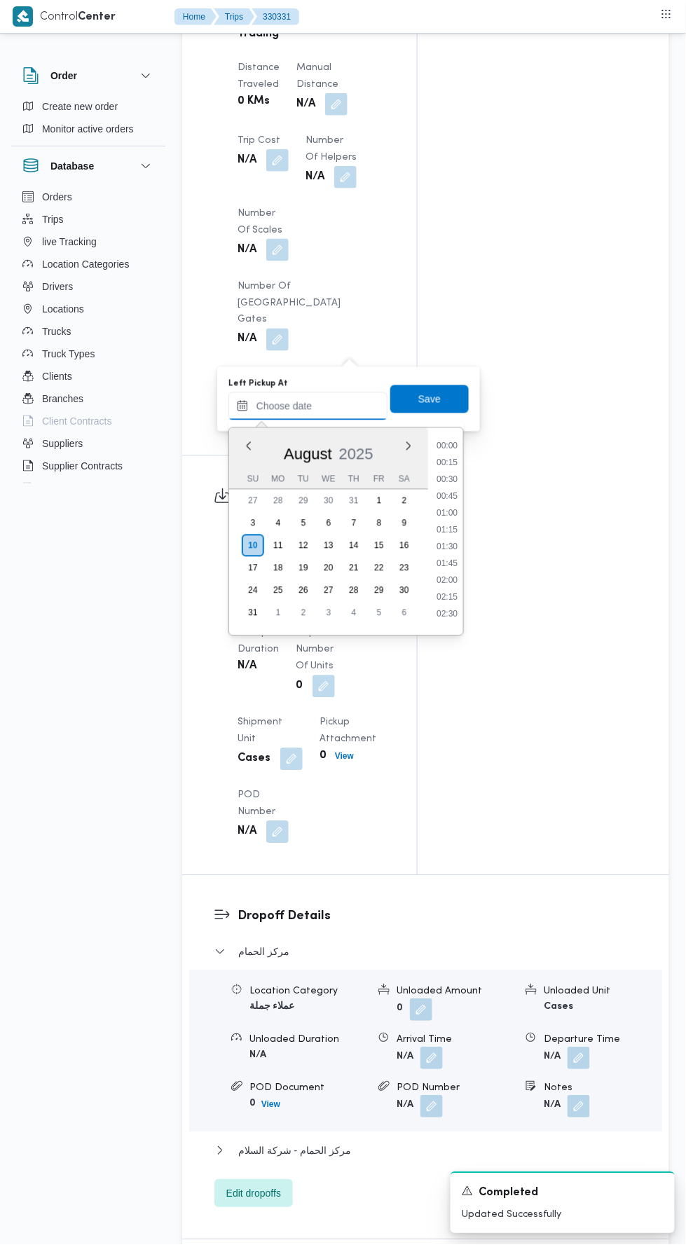
scroll to position [643, 0]
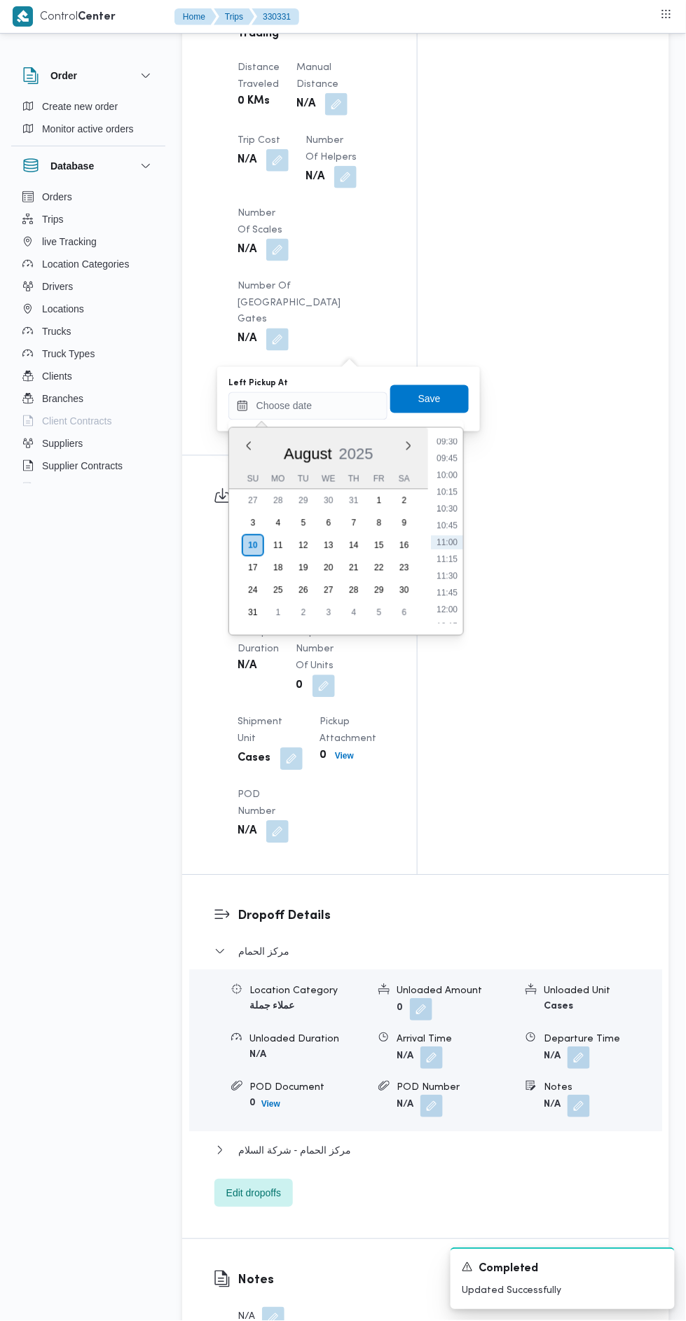
click at [438, 474] on li "10:00" at bounding box center [447, 476] width 32 height 14
type input "[DATE] 10:00"
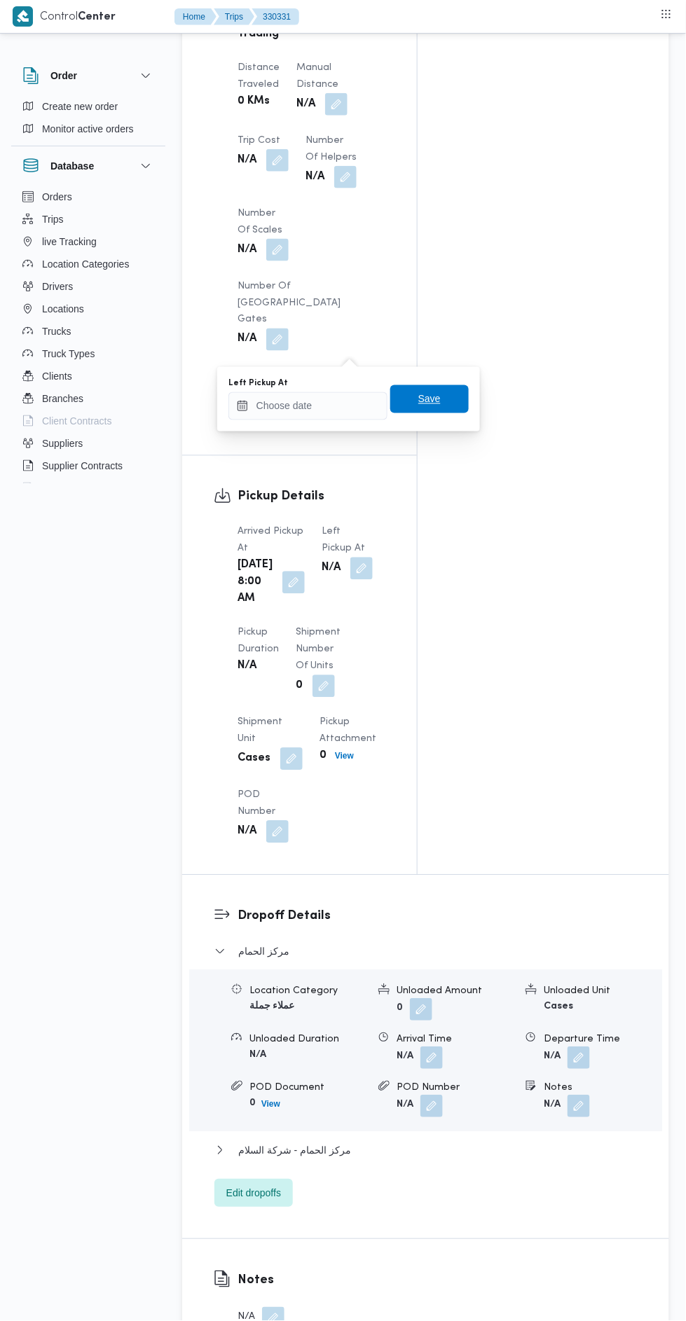
click at [400, 391] on span "Save" at bounding box center [429, 399] width 78 height 28
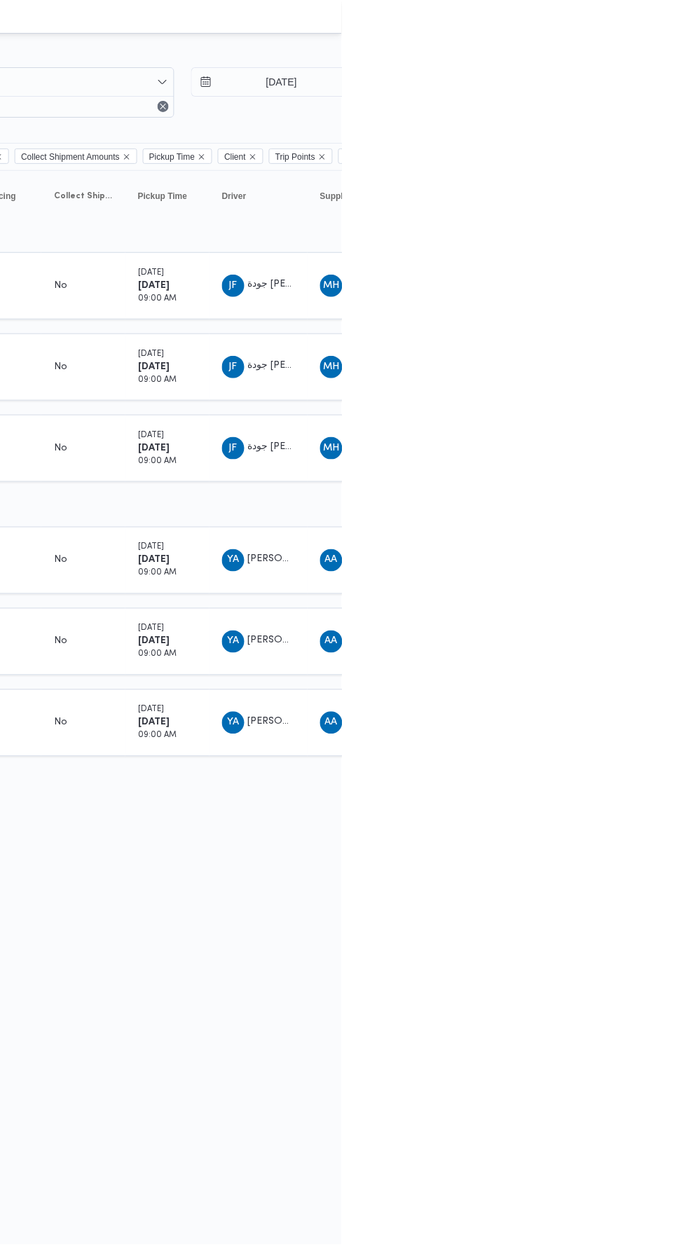
scroll to position [0, 0]
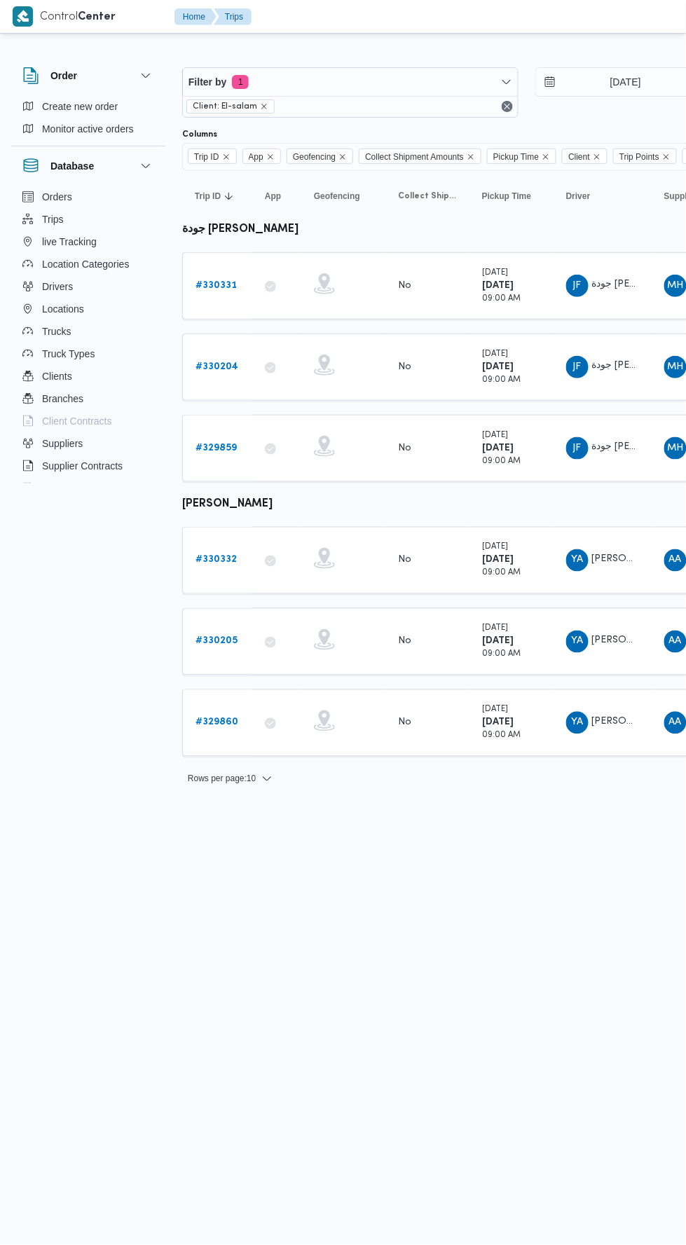
click at [231, 555] on b "# 330332" at bounding box center [215, 559] width 41 height 9
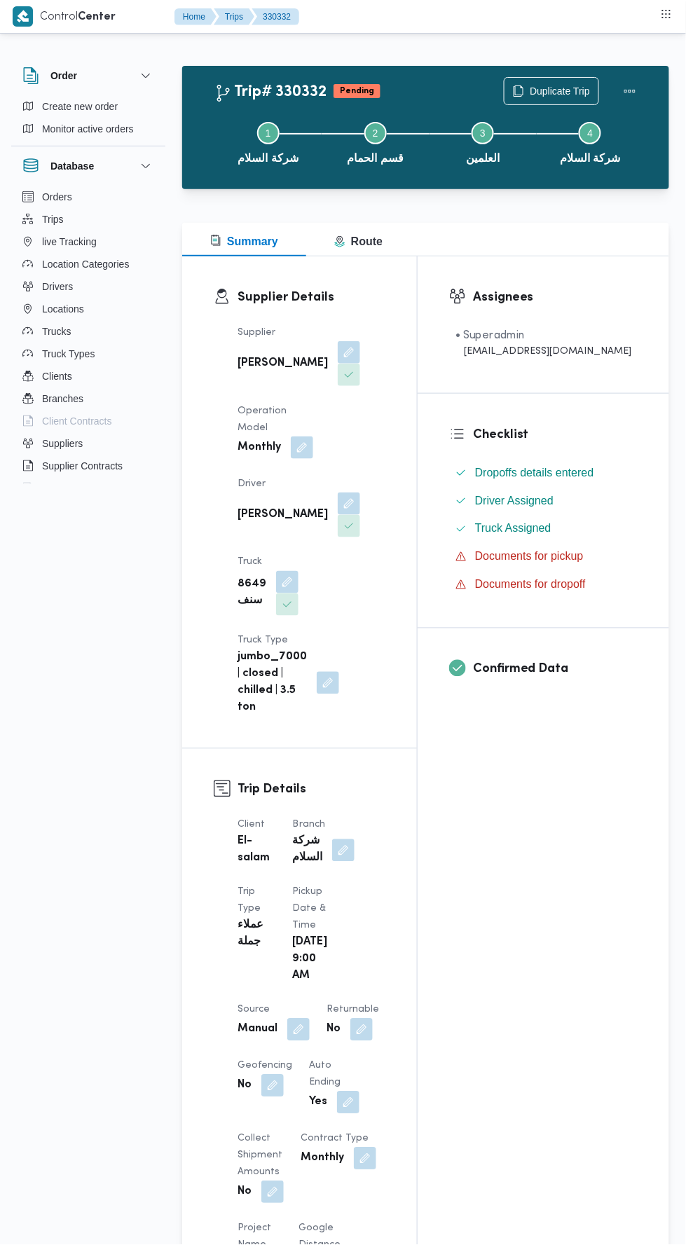
click at [360, 492] on button "button" at bounding box center [349, 503] width 22 height 22
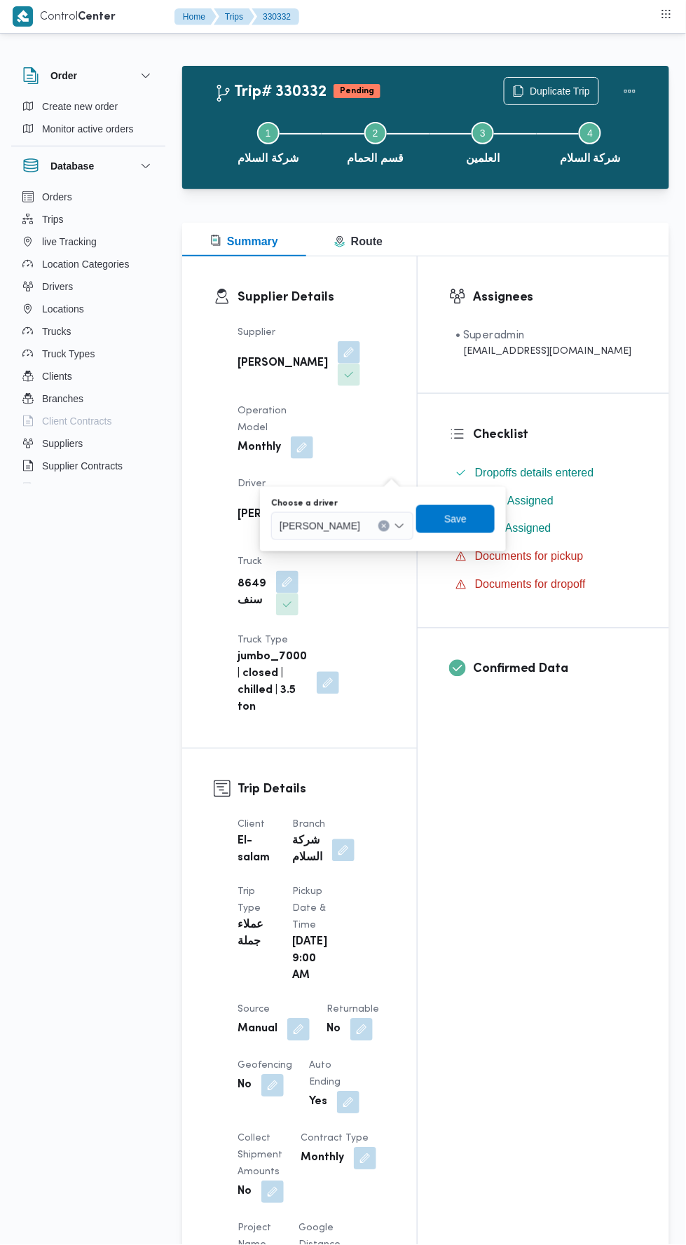
click at [389, 527] on button "Clear input" at bounding box center [383, 525] width 11 height 11
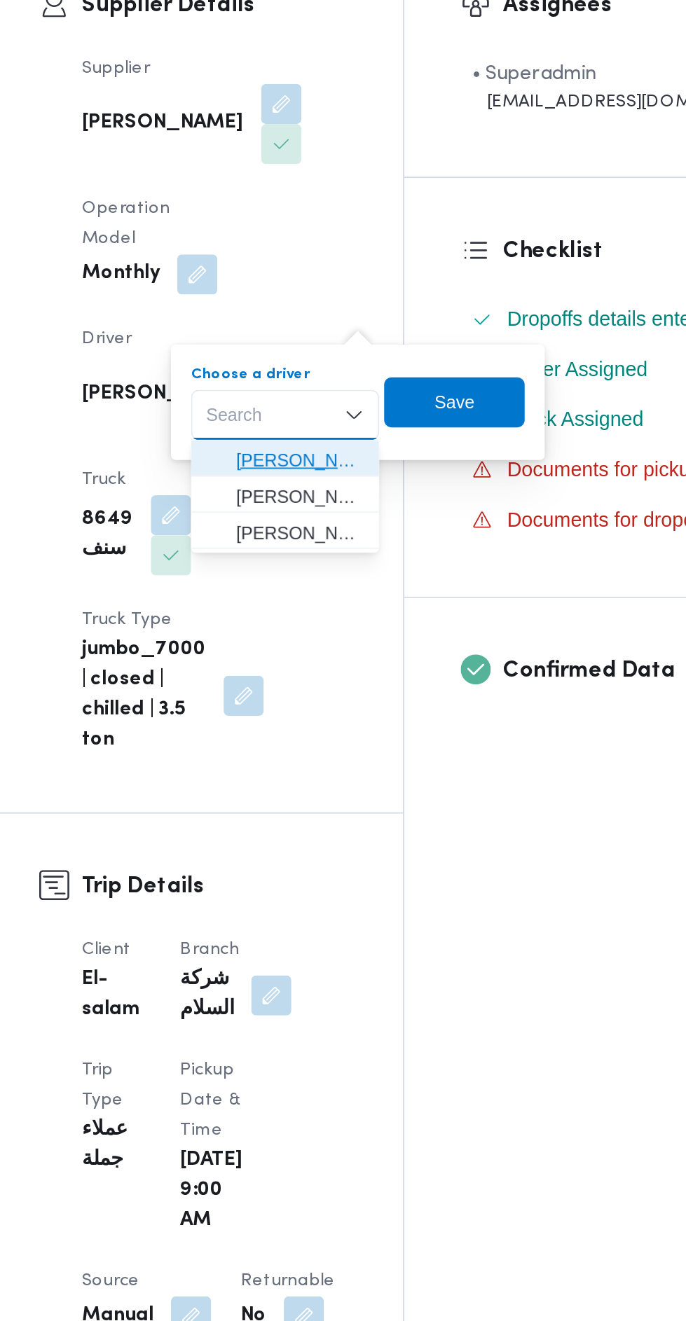
click at [367, 555] on span "[PERSON_NAME]" at bounding box center [359, 551] width 71 height 17
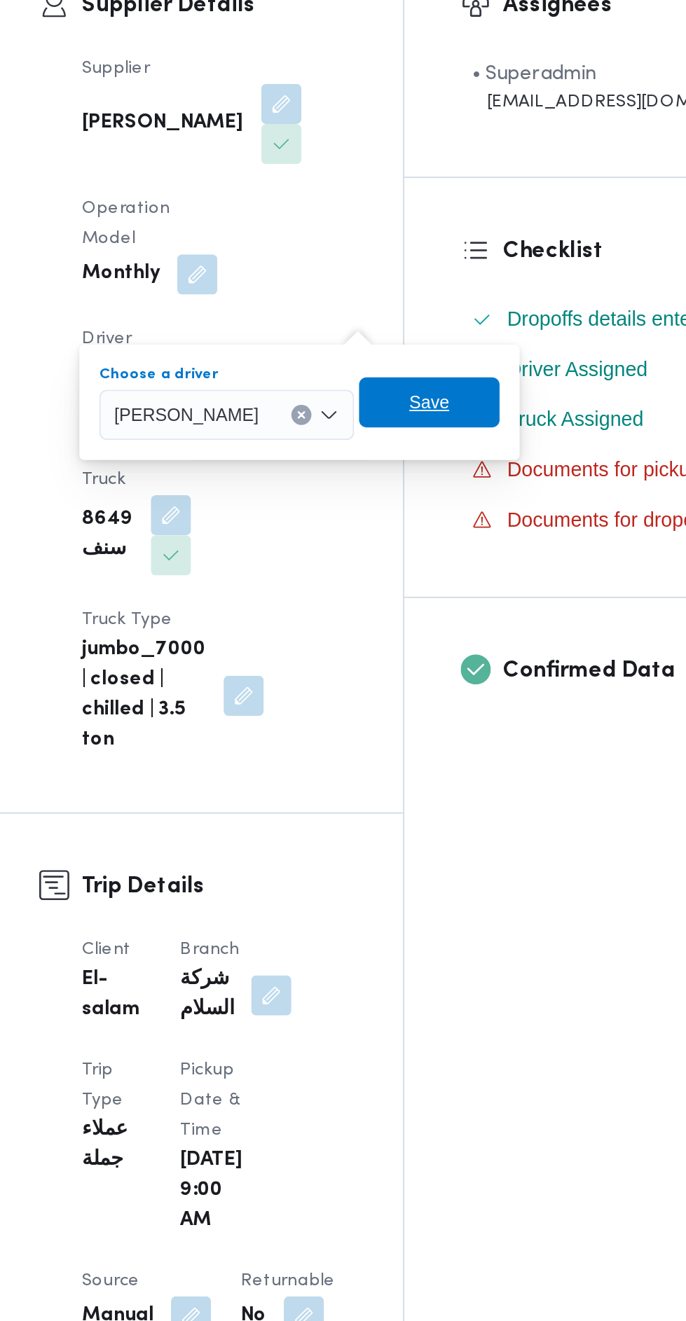
click at [471, 530] on span "Save" at bounding box center [431, 519] width 78 height 28
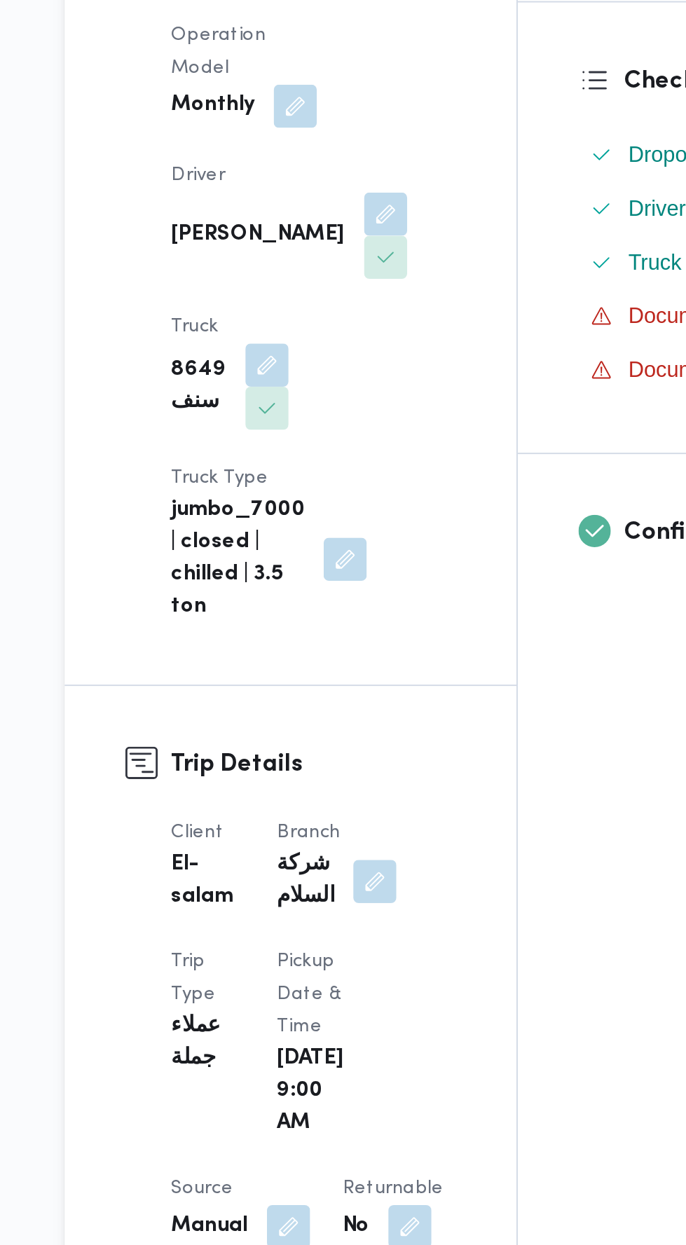
click at [354, 808] on div "Client El-salam Branch شركة السلام Trip Type عملاء جملة Pickup date & time [DAT…" at bounding box center [311, 1250] width 165 height 885
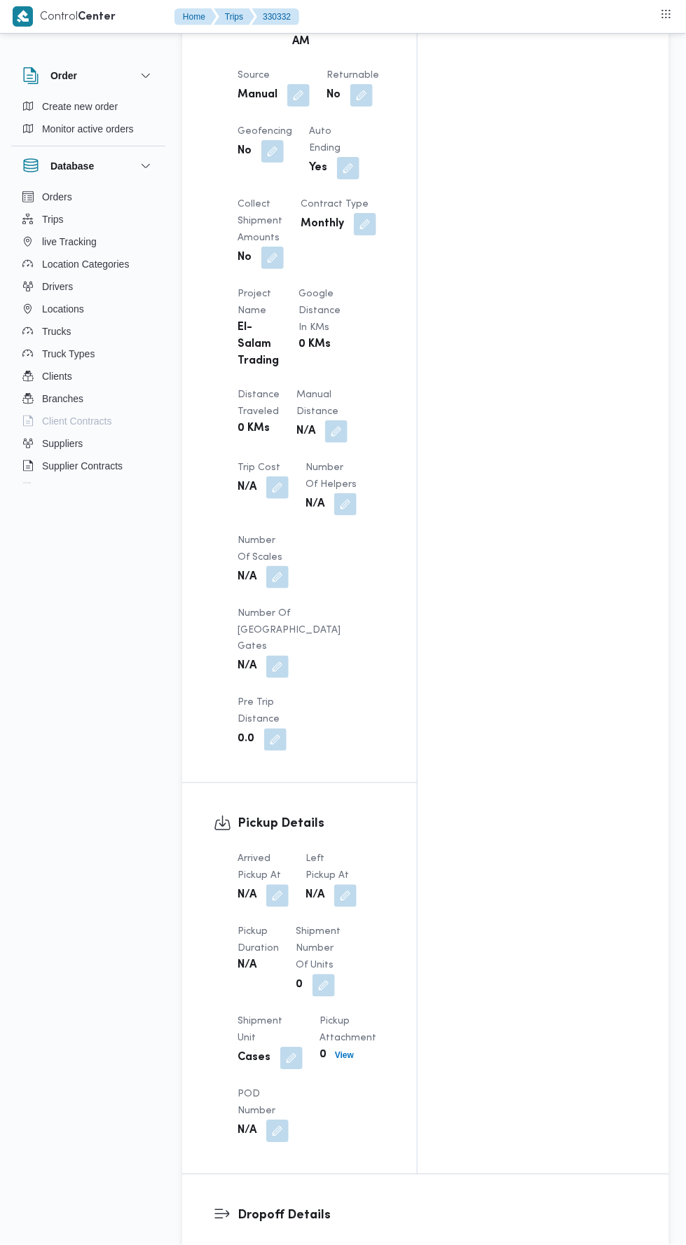
scroll to position [934, 0]
click at [286, 885] on button "button" at bounding box center [277, 896] width 22 height 22
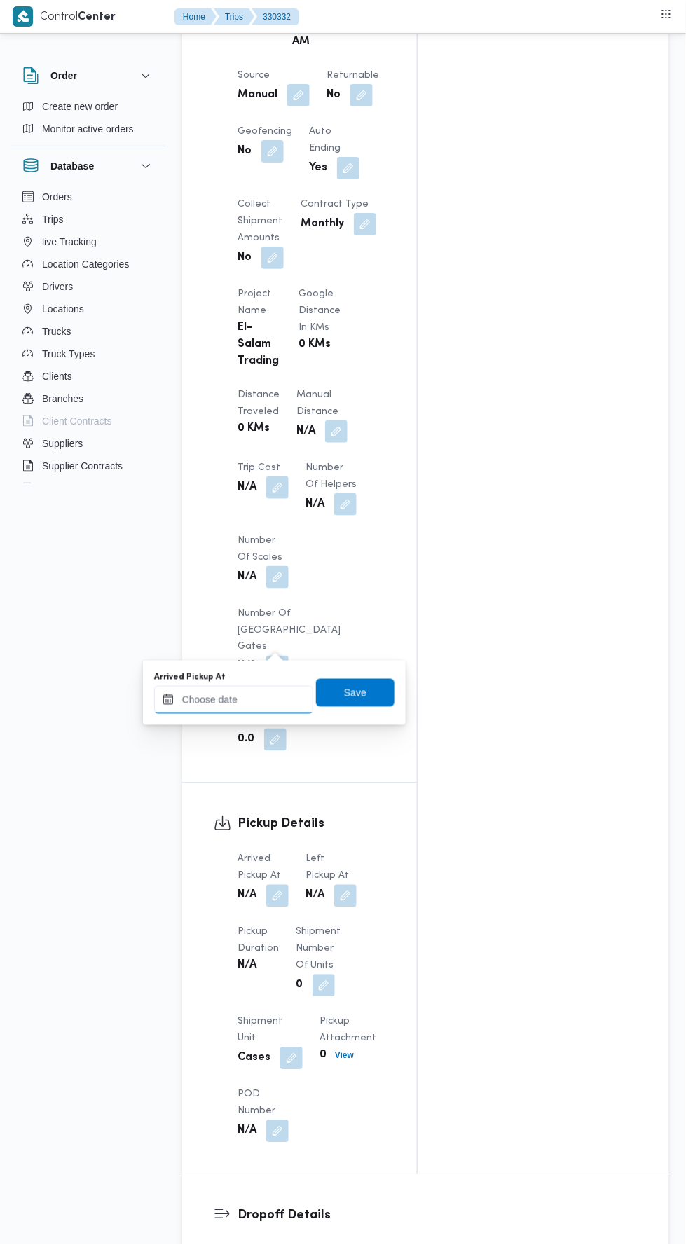
click at [284, 701] on input "Arrived Pickup At" at bounding box center [233, 700] width 159 height 28
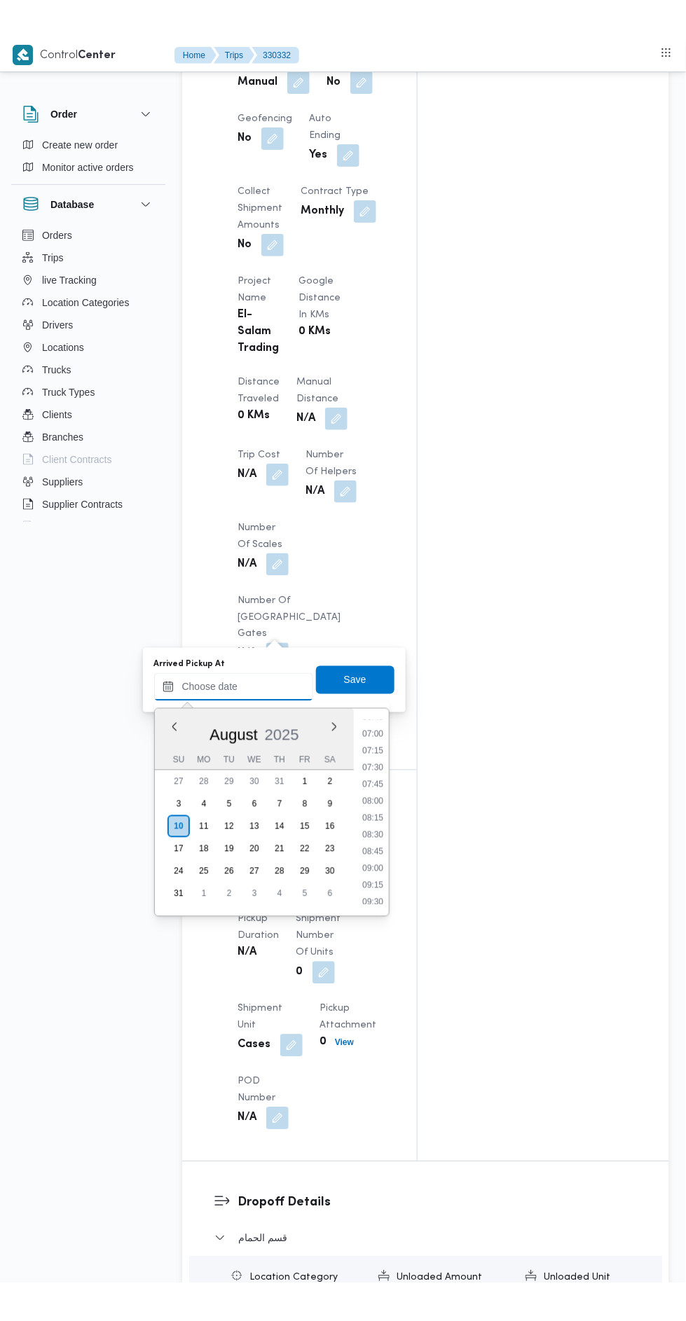
scroll to position [463, 0]
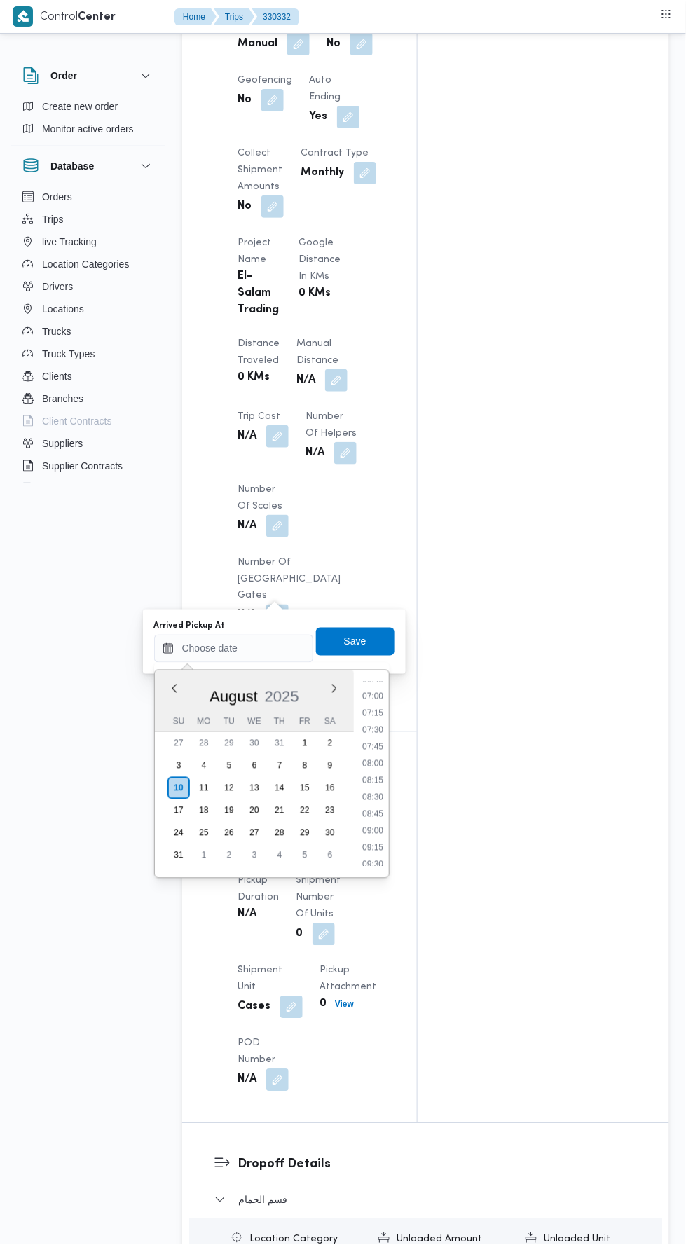
click at [376, 862] on li "09:30" at bounding box center [372, 864] width 32 height 14
type input "[DATE] 09:30"
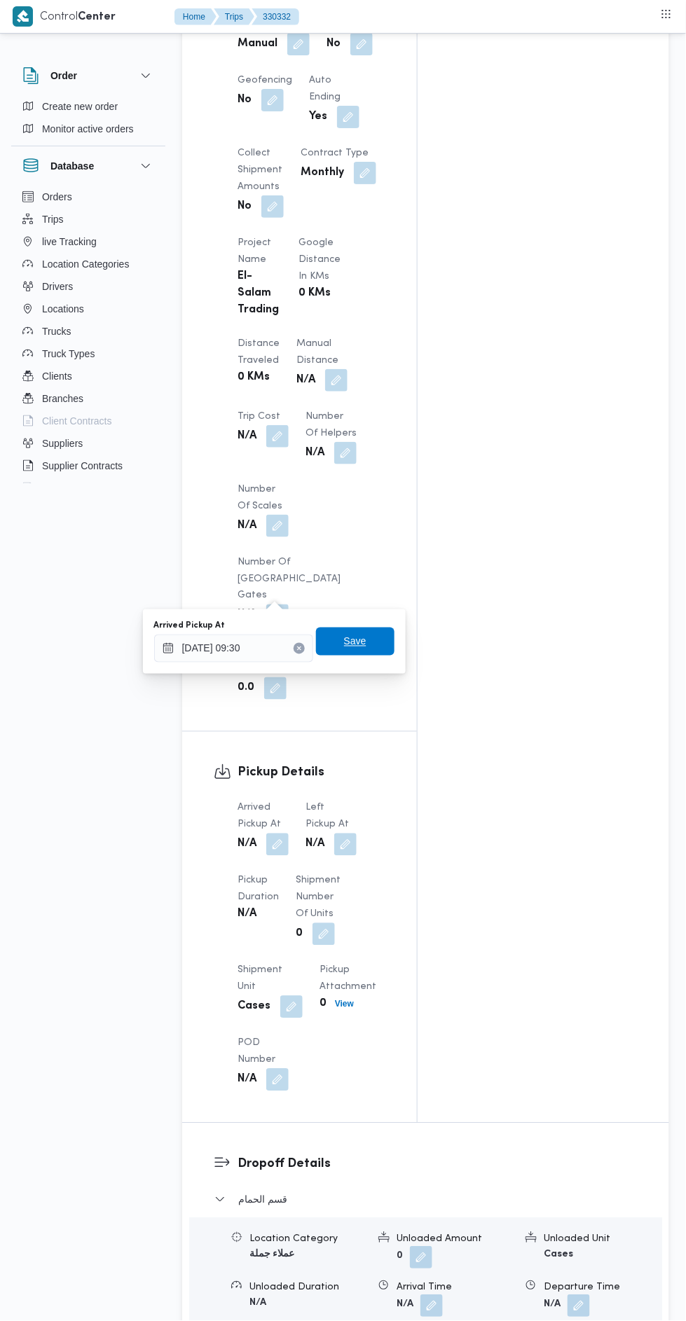
click at [364, 653] on span "Save" at bounding box center [355, 642] width 78 height 28
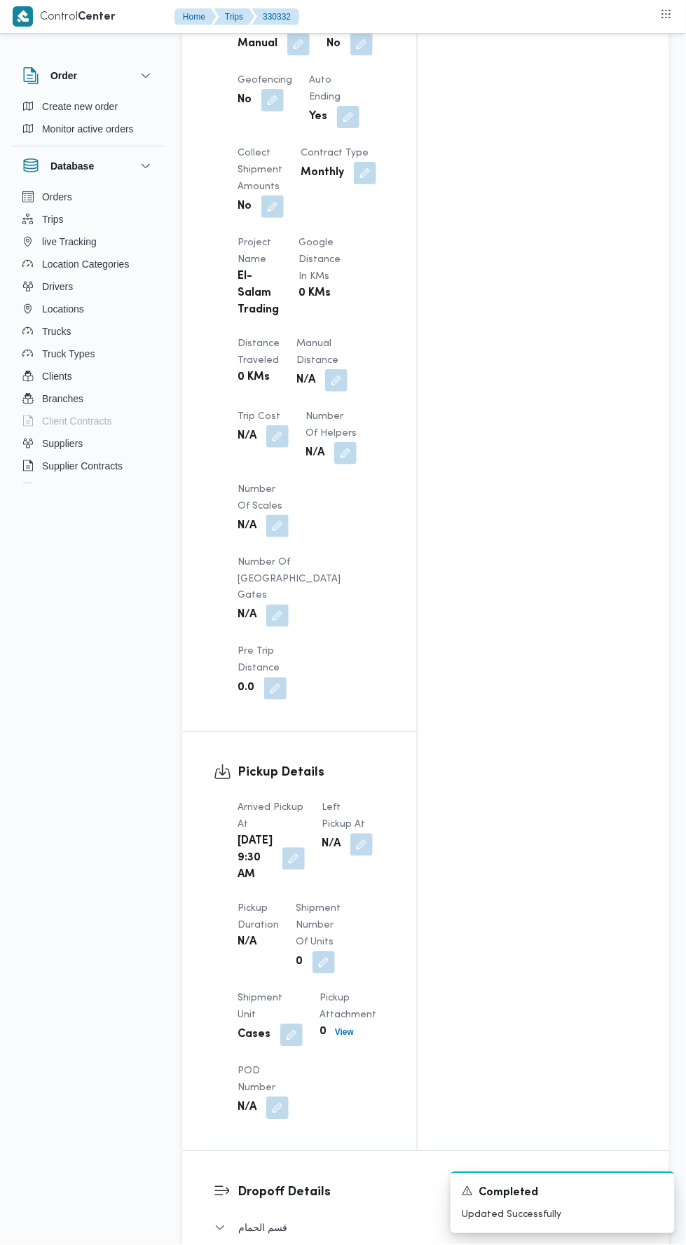
click at [359, 833] on button "button" at bounding box center [361, 844] width 22 height 22
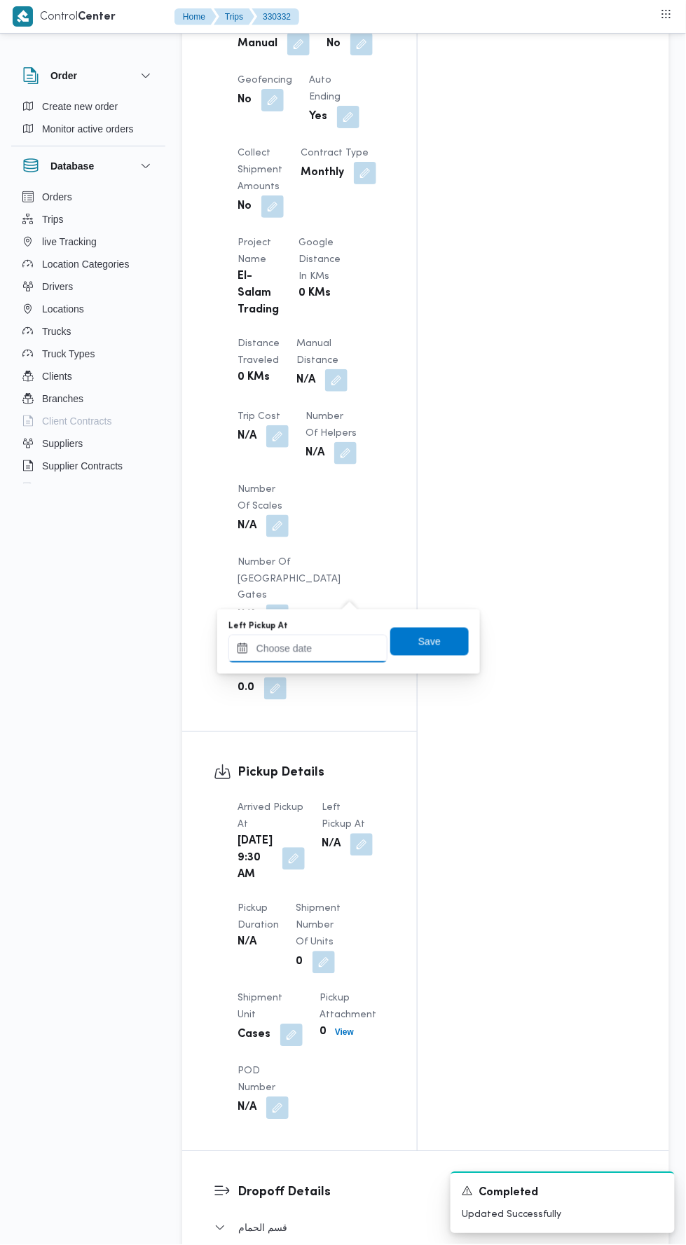
click at [320, 646] on input "Left Pickup At" at bounding box center [307, 649] width 159 height 28
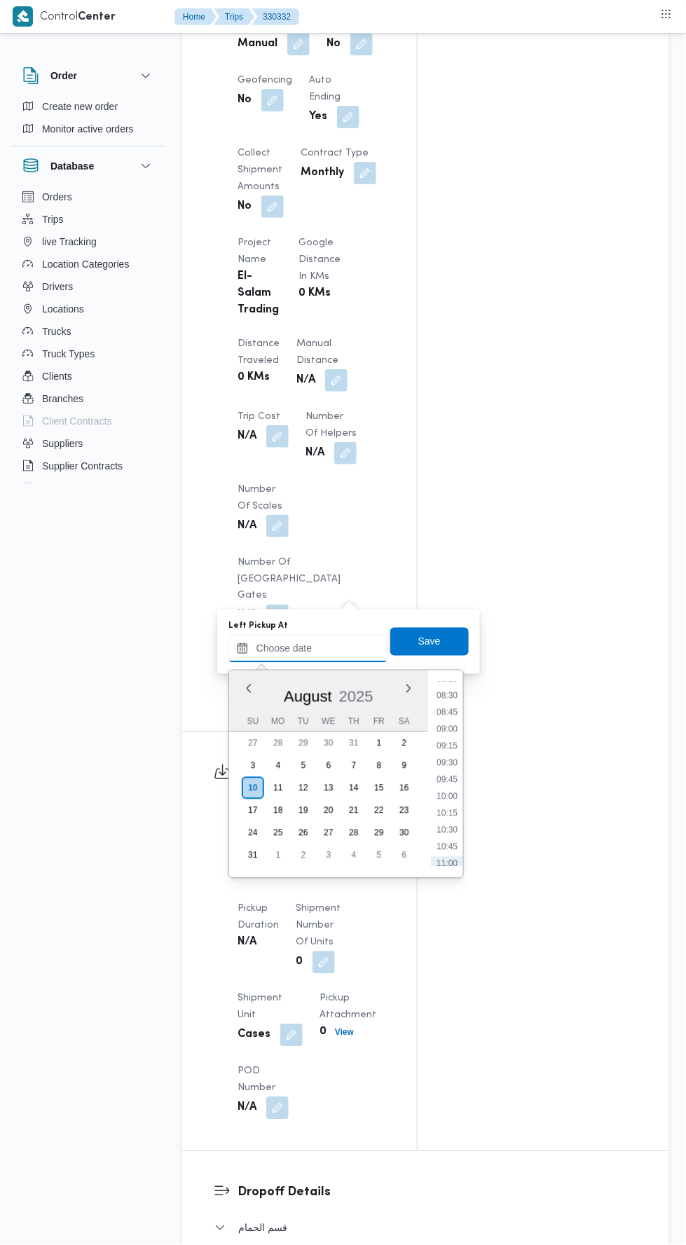
scroll to position [557, 0]
click at [449, 802] on li "10:00" at bounding box center [447, 803] width 32 height 14
type input "[DATE] 10:00"
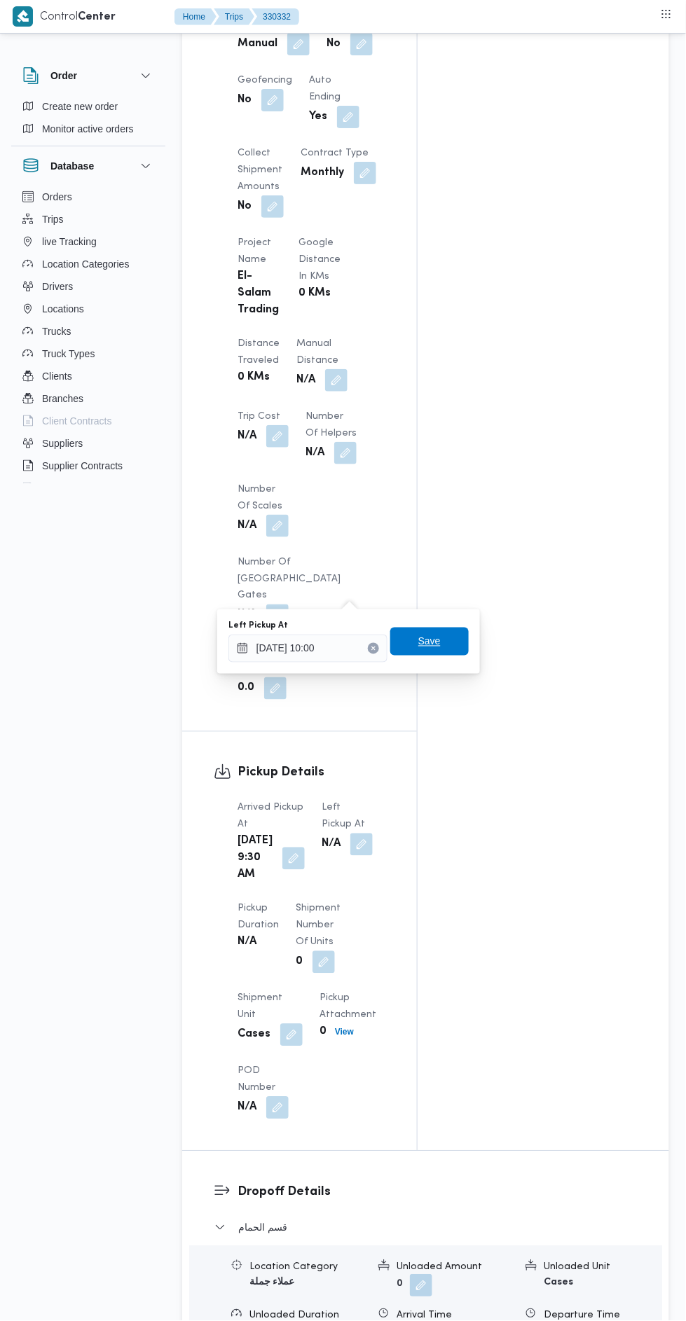
click at [455, 635] on span "Save" at bounding box center [429, 642] width 78 height 28
